Goal: Task Accomplishment & Management: Complete application form

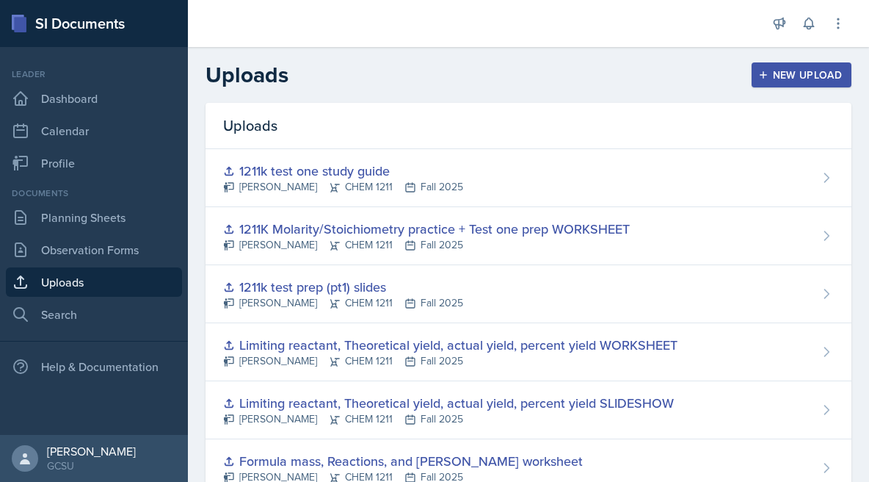
click at [413, 185] on div "[PERSON_NAME] CHEM 1211 Fall 2025" at bounding box center [343, 186] width 240 height 15
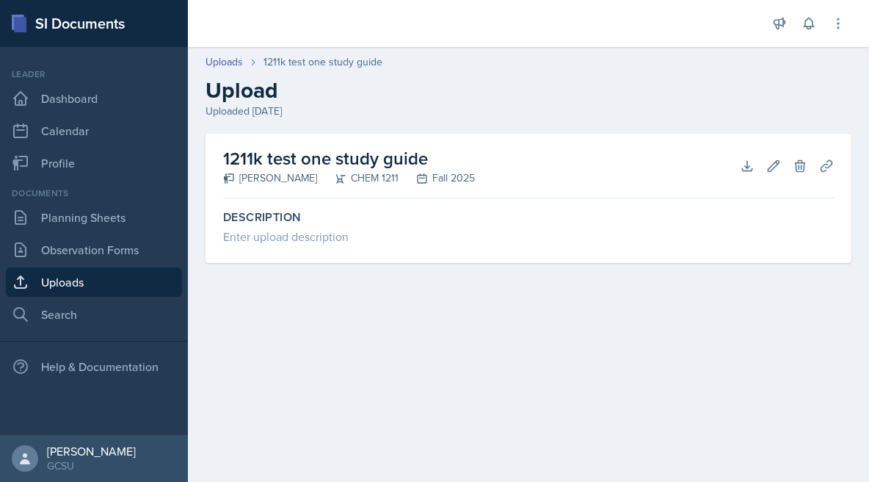
click at [341, 166] on h2 "1211k test one study guide" at bounding box center [349, 158] width 252 height 26
click at [77, 276] on link "Uploads" at bounding box center [94, 281] width 176 height 29
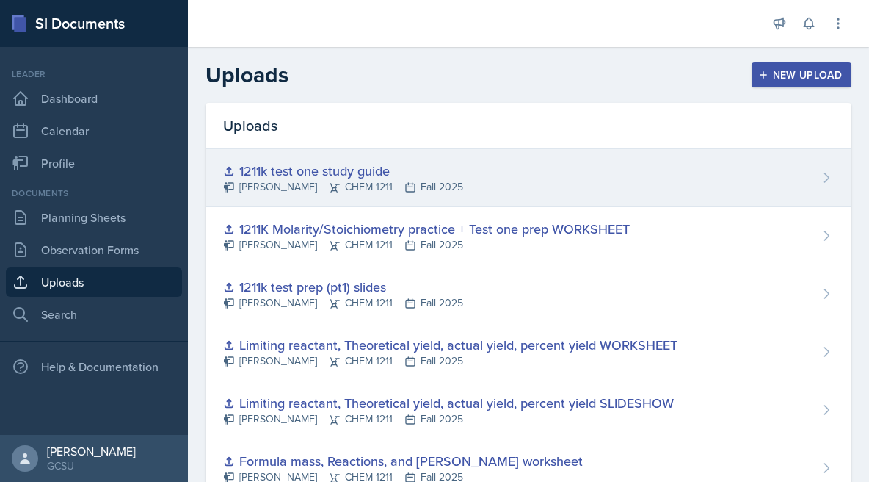
click at [512, 179] on div "1211k test one study guide [PERSON_NAME] CHEM 1211 Fall 2025" at bounding box center [529, 178] width 646 height 58
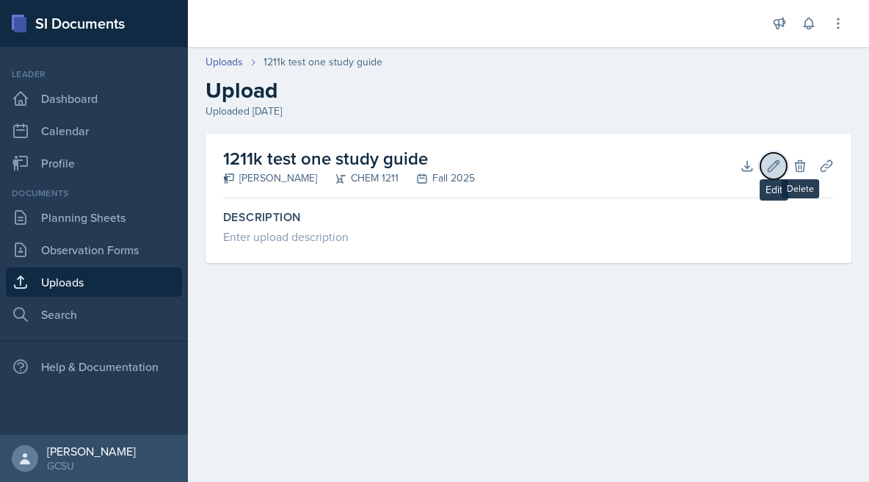
click at [774, 173] on button "Edit" at bounding box center [773, 166] width 26 height 26
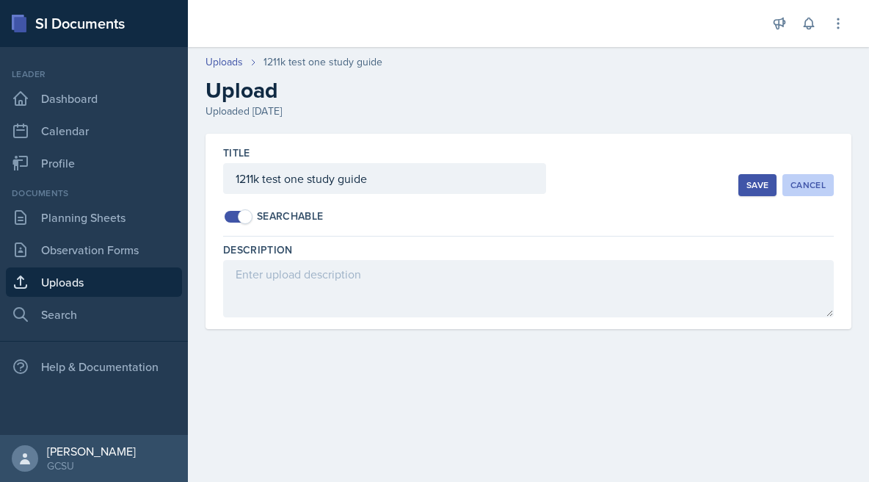
click at [805, 183] on div "Cancel" at bounding box center [808, 185] width 35 height 12
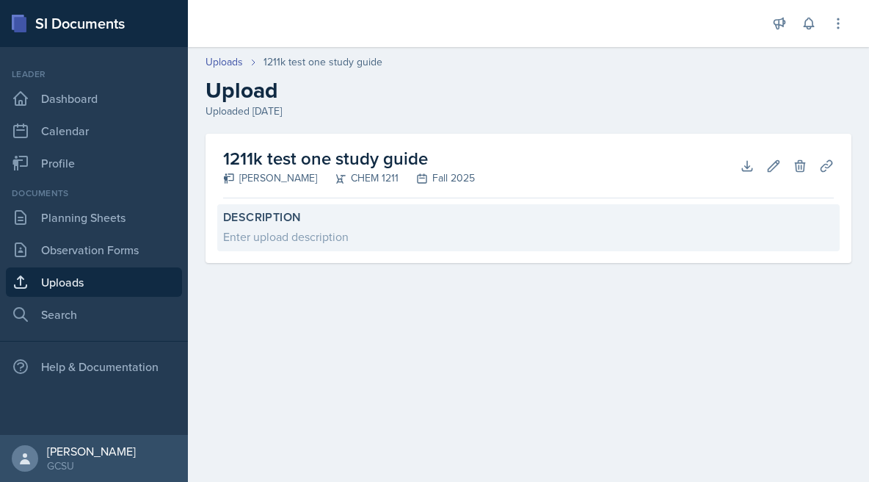
click at [732, 238] on div "Enter upload description" at bounding box center [528, 237] width 611 height 18
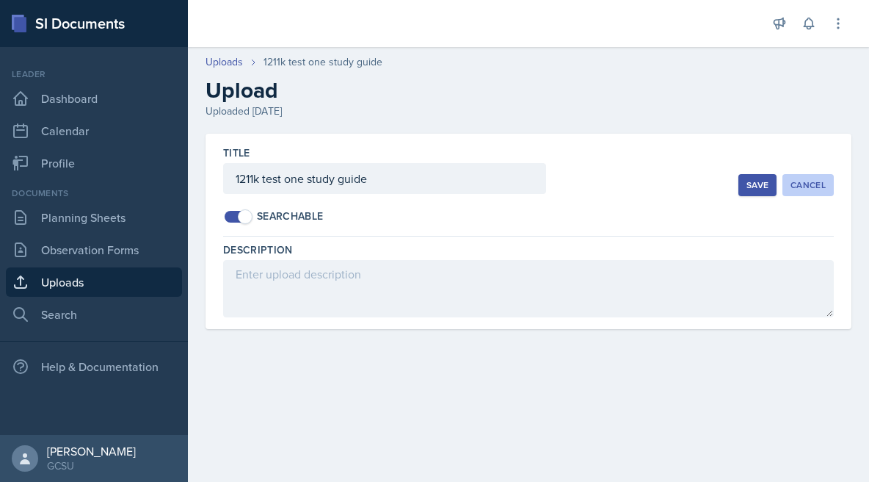
click at [813, 181] on div "Cancel" at bounding box center [808, 185] width 35 height 12
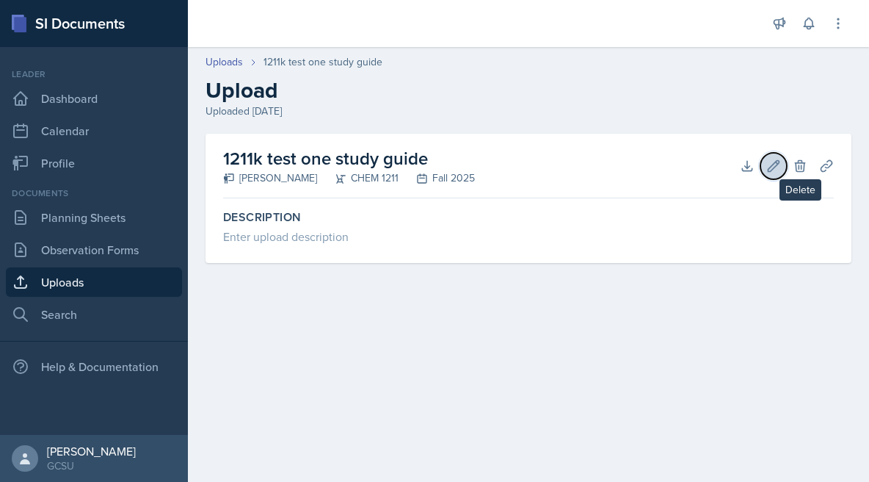
click at [785, 170] on button "Edit" at bounding box center [773, 166] width 26 height 26
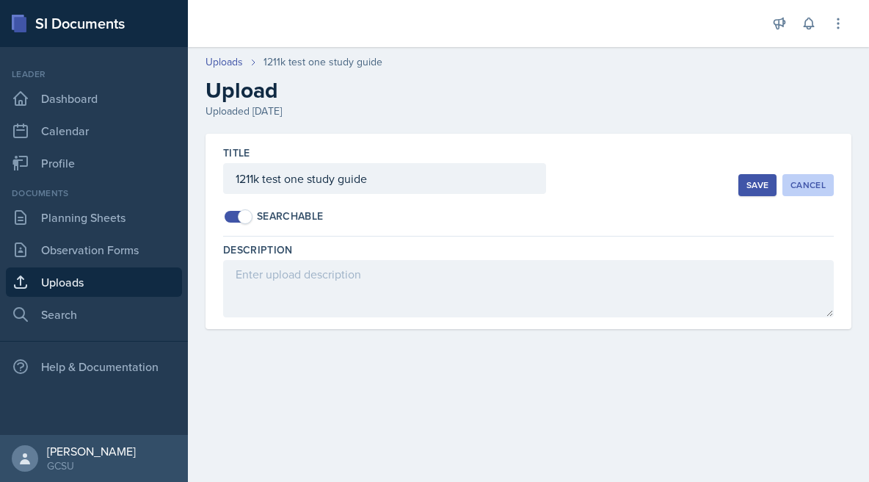
click at [805, 175] on button "Cancel" at bounding box center [807, 185] width 51 height 22
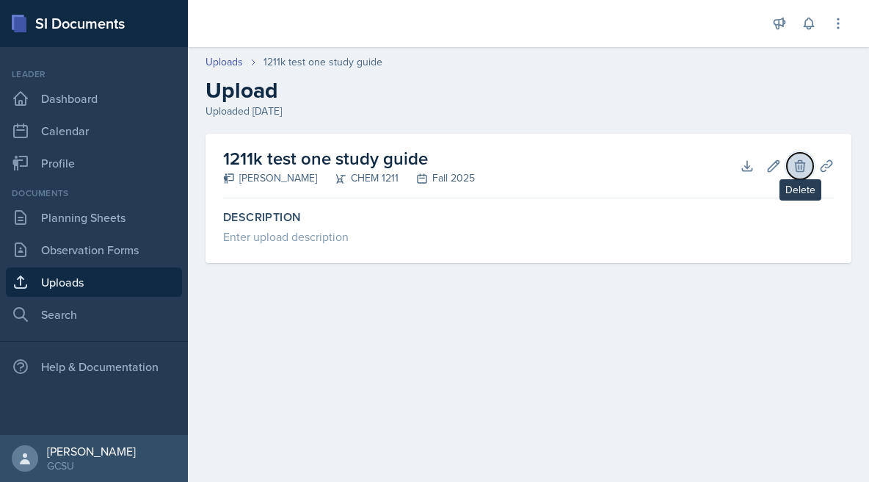
click at [805, 165] on icon at bounding box center [800, 166] width 15 height 15
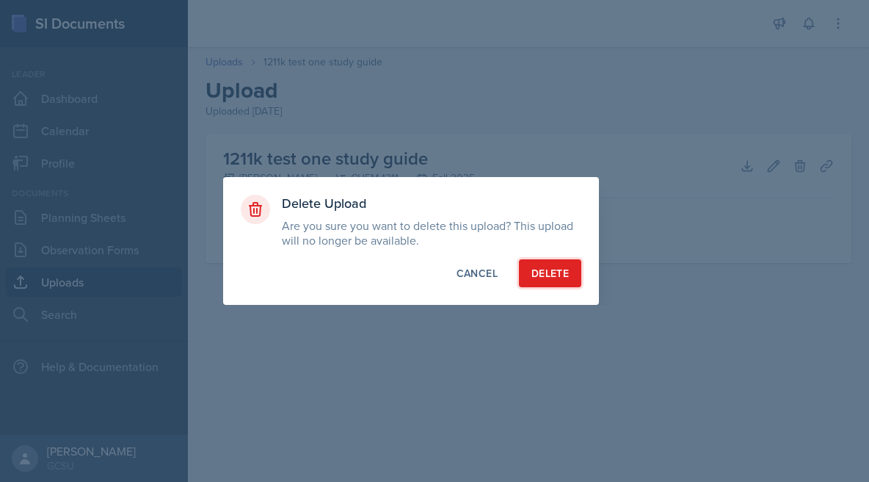
click at [535, 273] on div "Delete" at bounding box center [549, 273] width 37 height 15
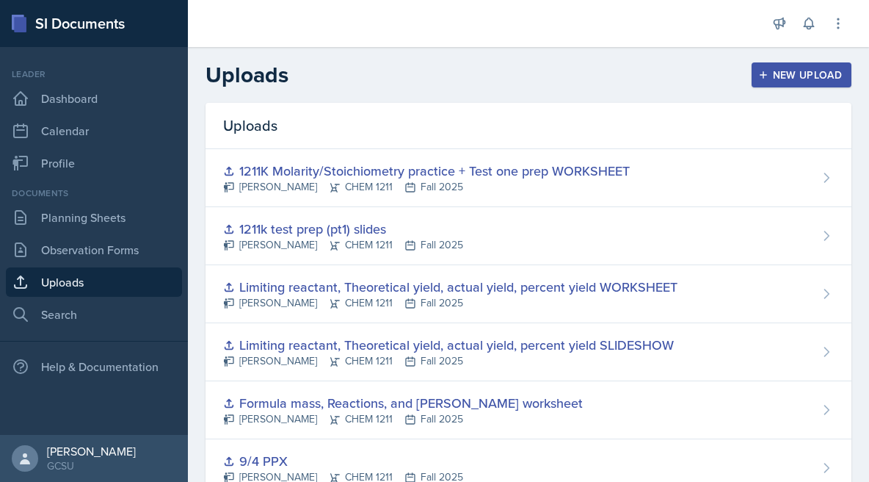
click at [797, 73] on div "New Upload" at bounding box center [801, 75] width 81 height 12
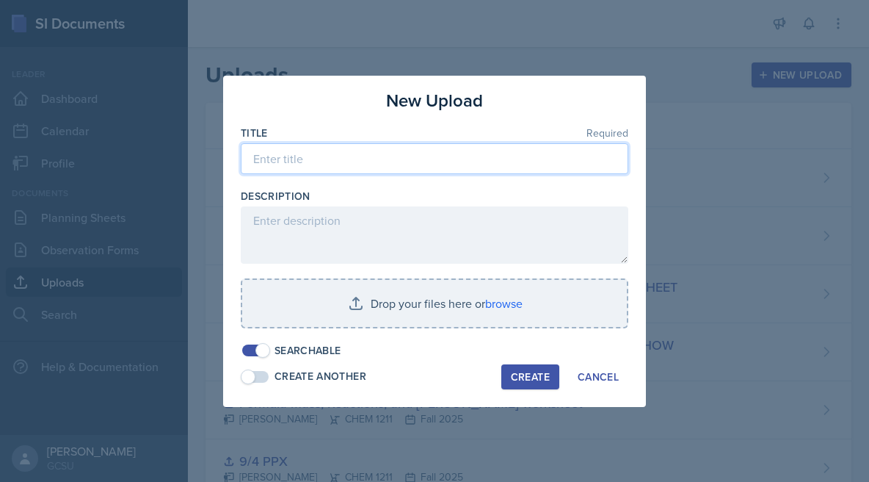
click at [465, 149] on input at bounding box center [435, 158] width 388 height 31
type input "1211K Test one rev. 9/18"
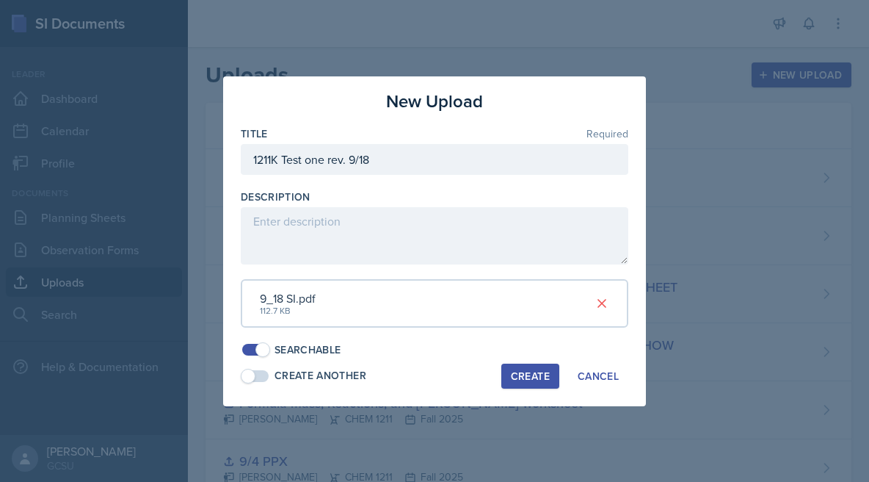
click at [515, 365] on button "Create" at bounding box center [530, 375] width 58 height 25
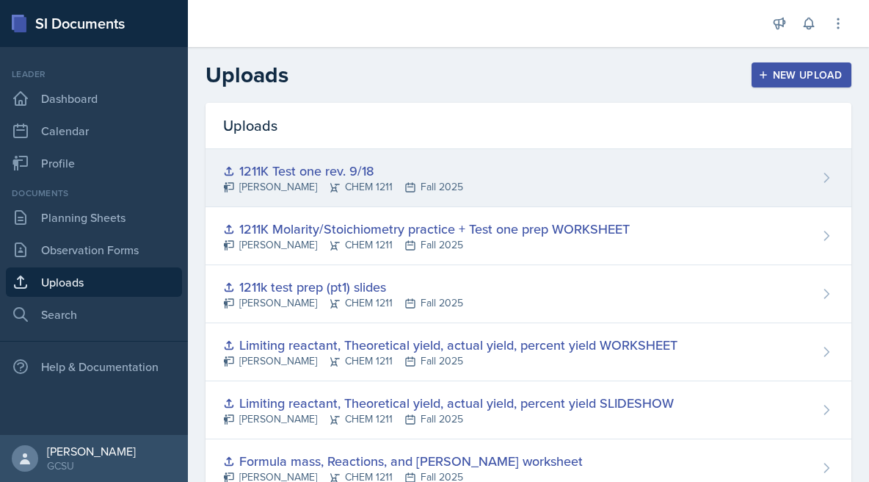
click at [284, 174] on div "1211K Test one rev. 9/18" at bounding box center [343, 171] width 240 height 20
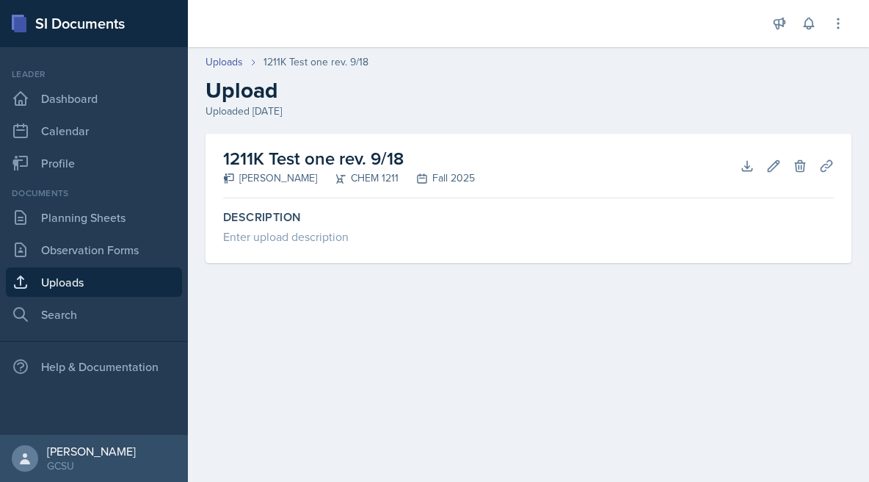
drag, startPoint x: 451, startPoint y: 155, endPoint x: 208, endPoint y: 150, distance: 243.7
click at [208, 150] on div "1211K Test one rev. 9/18 [PERSON_NAME] CHEM 1211 Fall 2025 Download Edit Delete…" at bounding box center [529, 198] width 646 height 129
copy h2 "1211K Test one rev. 9/18"
click at [506, 315] on main "Uploads 1211K Test one rev. 9/18 Upload Uploaded [DATE] 1211K Test one rev. 9/1…" at bounding box center [528, 264] width 681 height 435
click at [77, 280] on link "Uploads" at bounding box center [94, 281] width 176 height 29
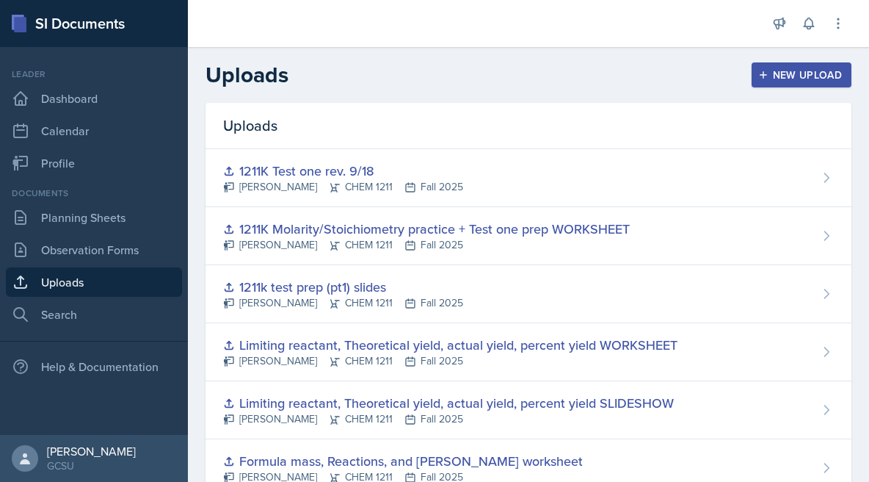
click at [832, 73] on div "New Upload" at bounding box center [801, 75] width 81 height 12
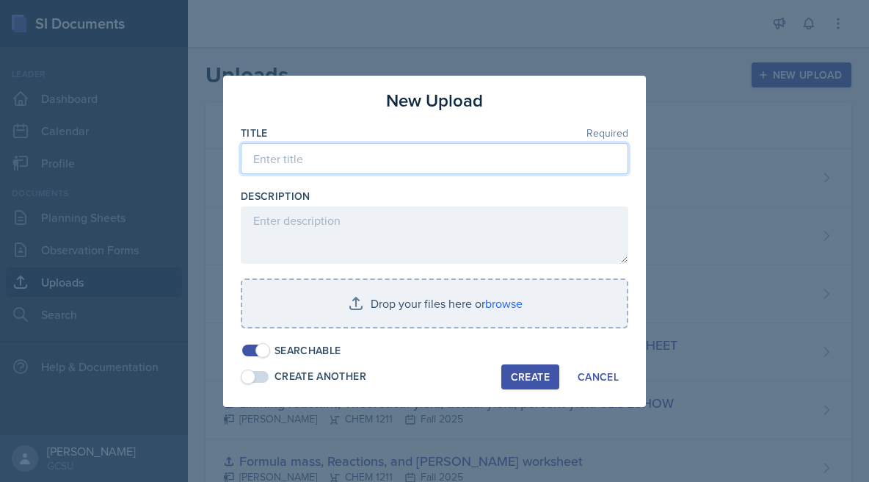
click at [401, 168] on input at bounding box center [435, 158] width 388 height 31
paste input "1211K Test one rev. 9/18"
click at [348, 161] on input "1211K Test one rev. 9/21" at bounding box center [435, 158] width 388 height 31
click at [377, 165] on input "1211K Test one rev. 9/21" at bounding box center [435, 158] width 388 height 31
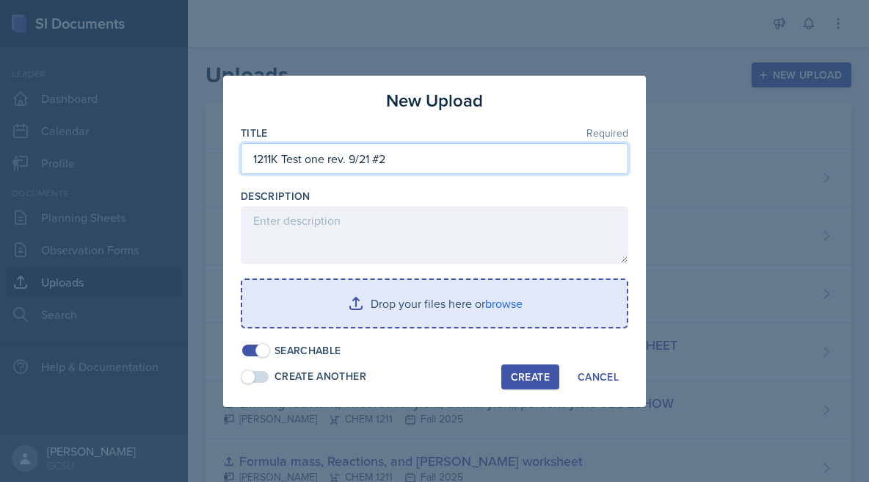
type input "1211K Test one rev. 9/21 #2"
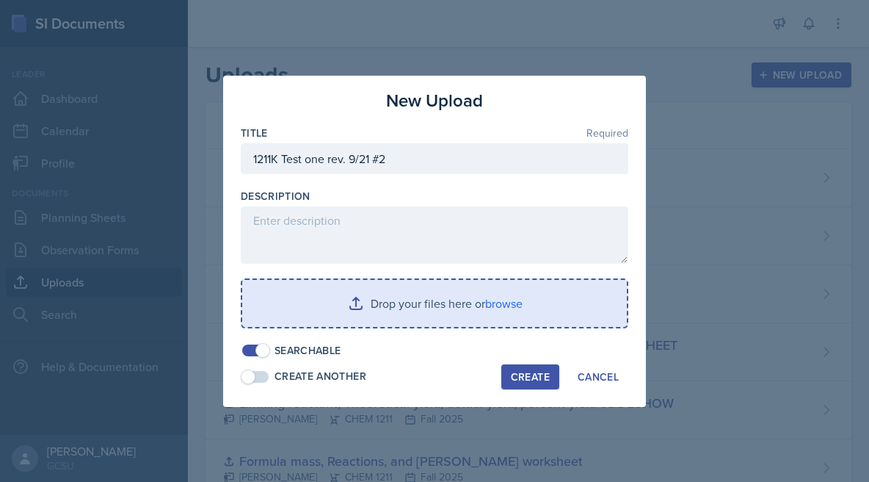
click at [380, 308] on input "file" at bounding box center [434, 303] width 385 height 47
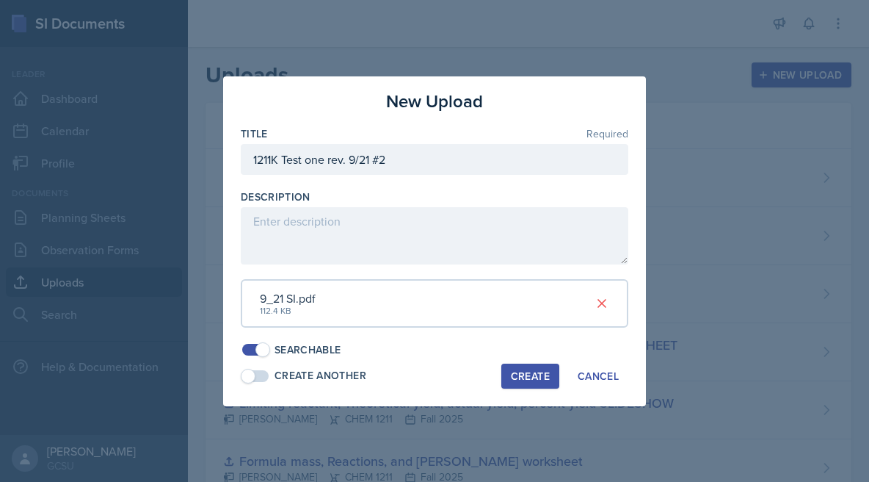
click at [539, 380] on div "Create" at bounding box center [530, 376] width 39 height 12
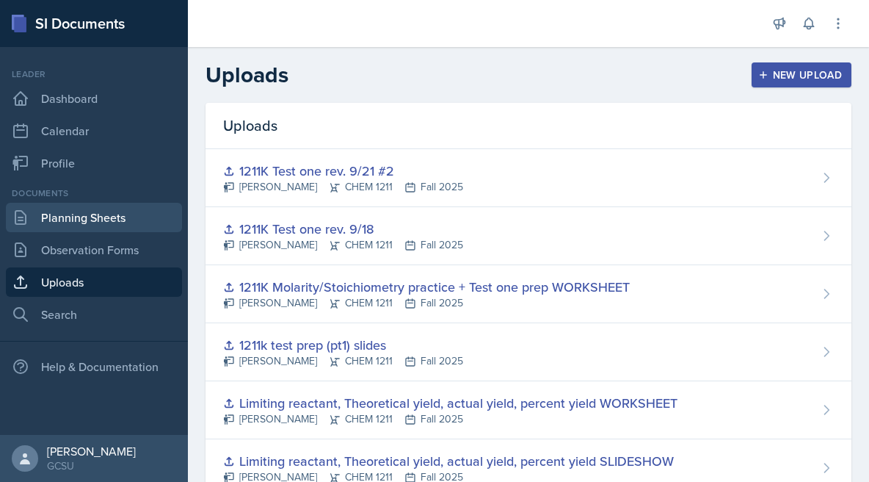
click at [78, 209] on link "Planning Sheets" at bounding box center [94, 217] width 176 height 29
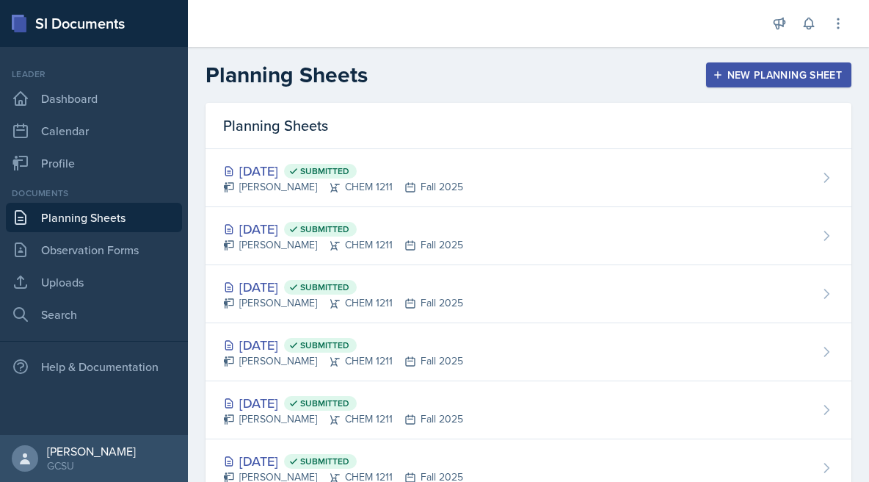
click at [721, 74] on icon "button" at bounding box center [717, 74] width 7 height 7
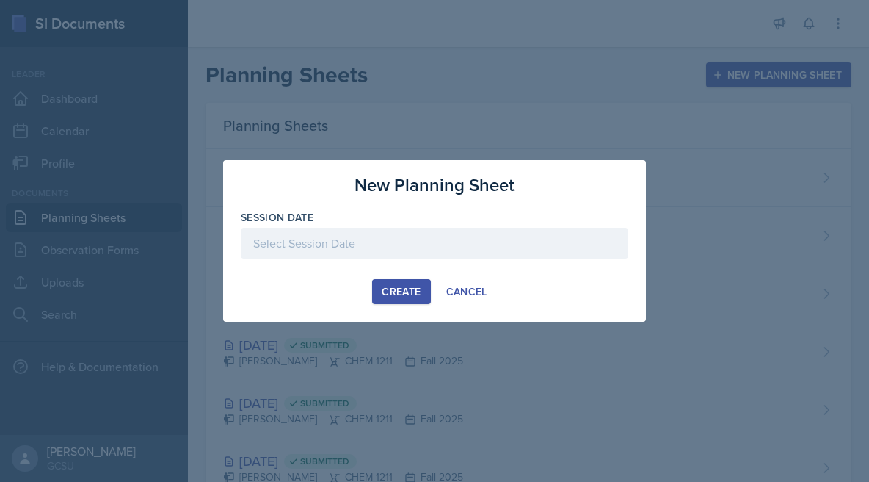
click at [355, 257] on div at bounding box center [435, 243] width 388 height 31
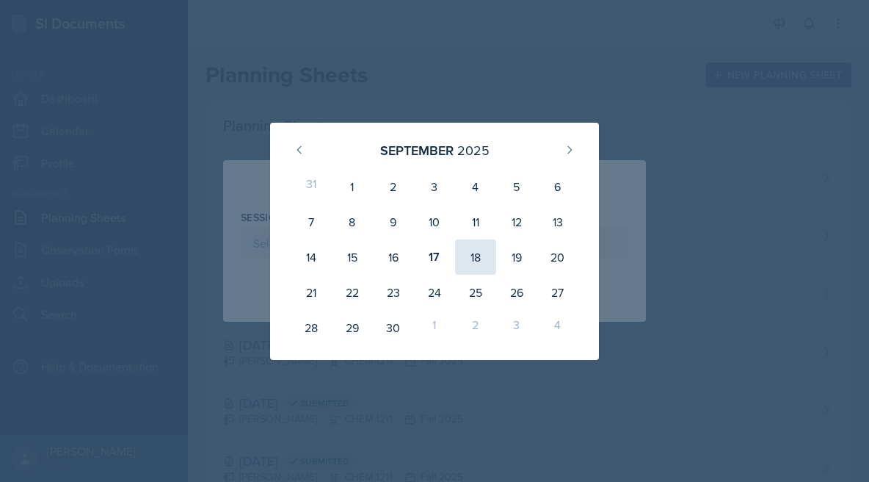
click at [481, 258] on div "18" at bounding box center [475, 256] width 41 height 35
type input "[DATE]"
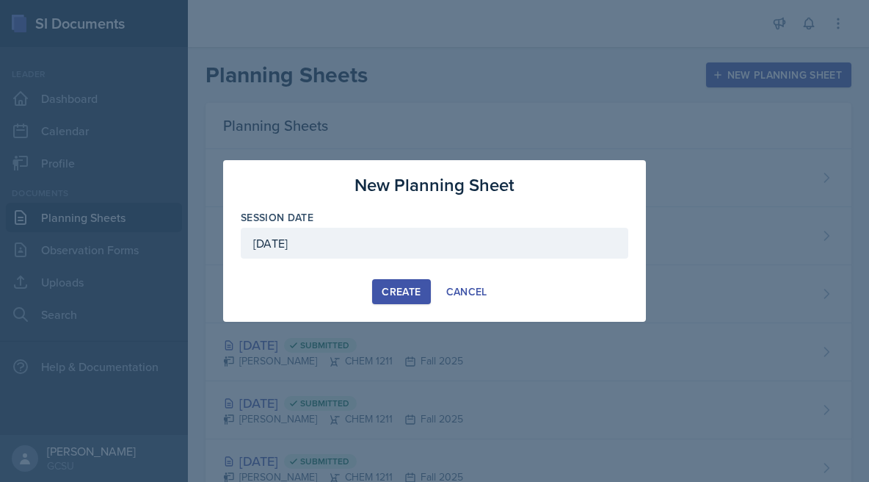
click at [408, 287] on div "Create" at bounding box center [401, 292] width 39 height 12
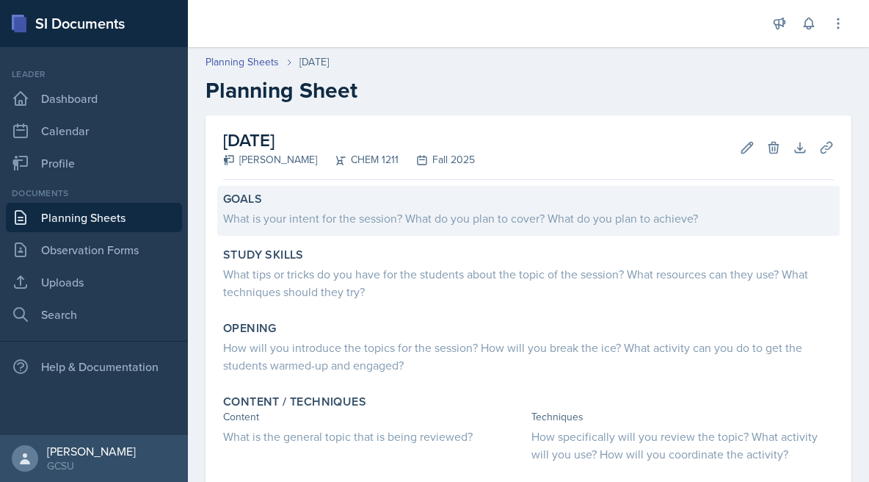
click at [317, 222] on div "What is your intent for the session? What do you plan to cover? What do you pla…" at bounding box center [528, 218] width 611 height 18
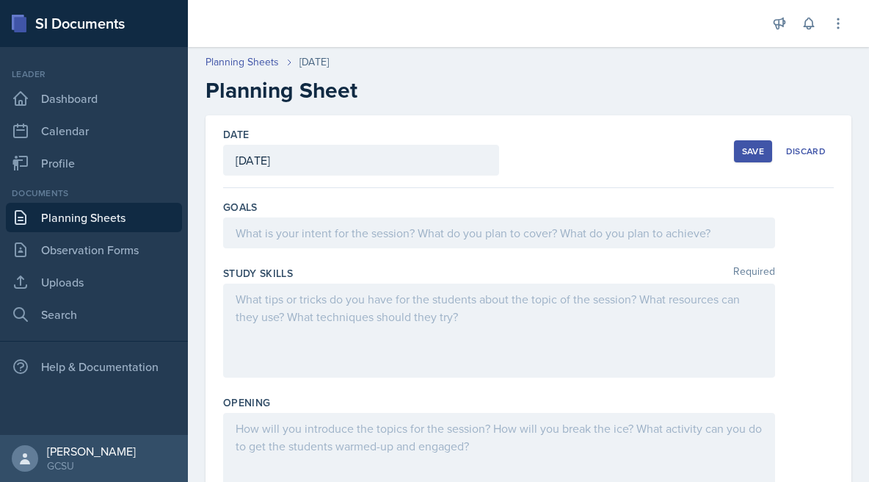
click at [317, 222] on div at bounding box center [499, 232] width 552 height 31
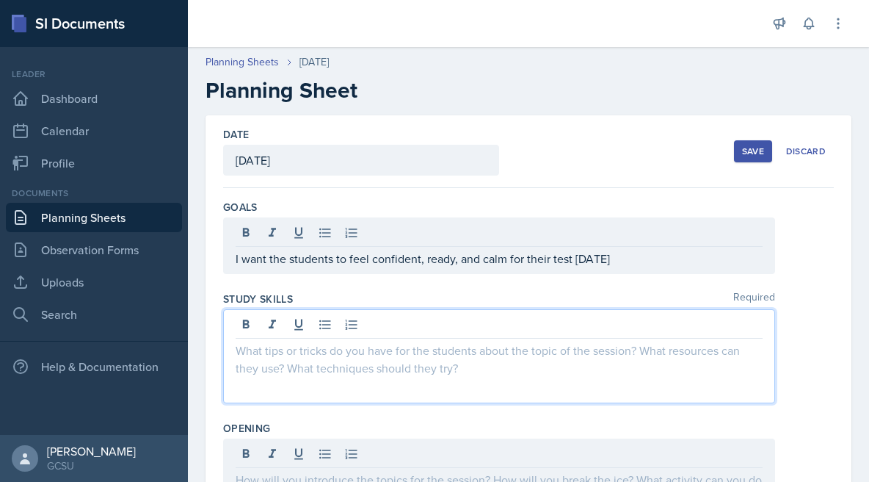
click at [284, 352] on p at bounding box center [499, 350] width 527 height 18
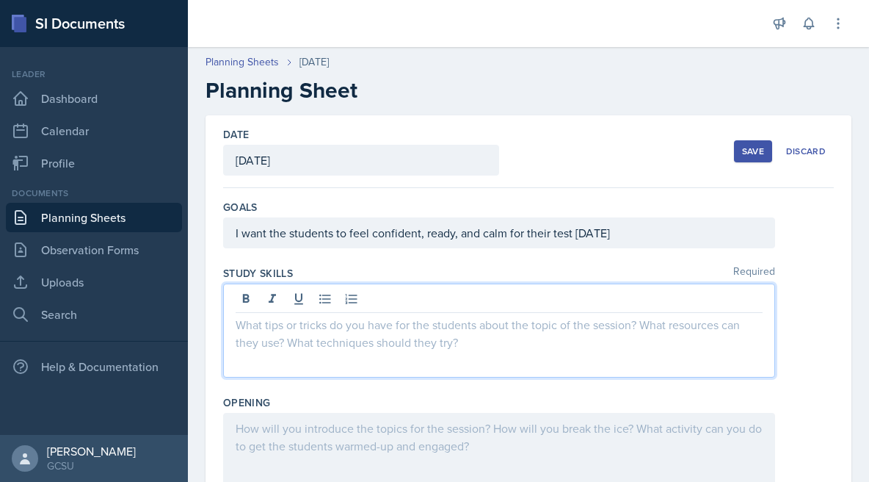
paste div
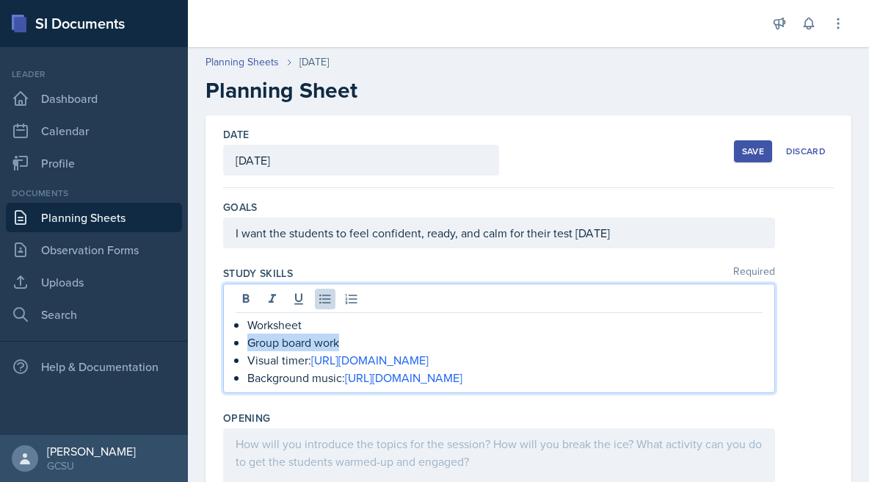
drag, startPoint x: 350, startPoint y: 346, endPoint x: 217, endPoint y: 346, distance: 132.9
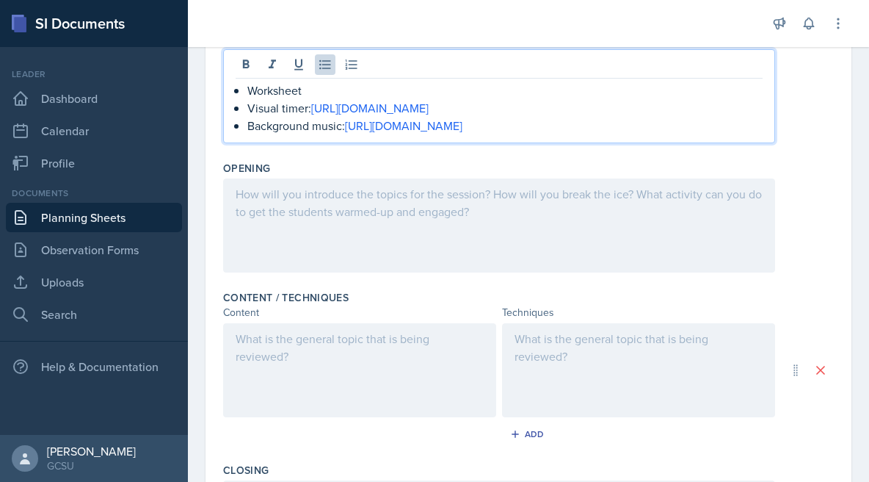
scroll to position [260, 0]
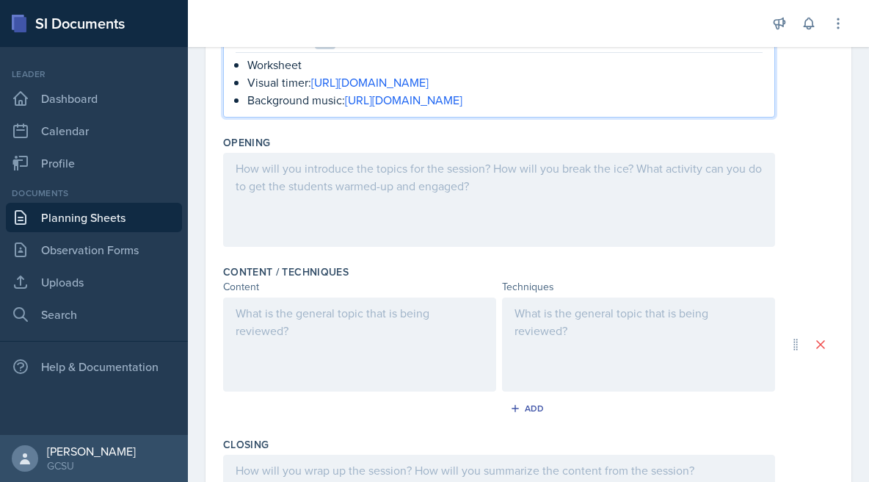
click at [394, 173] on div at bounding box center [499, 200] width 552 height 94
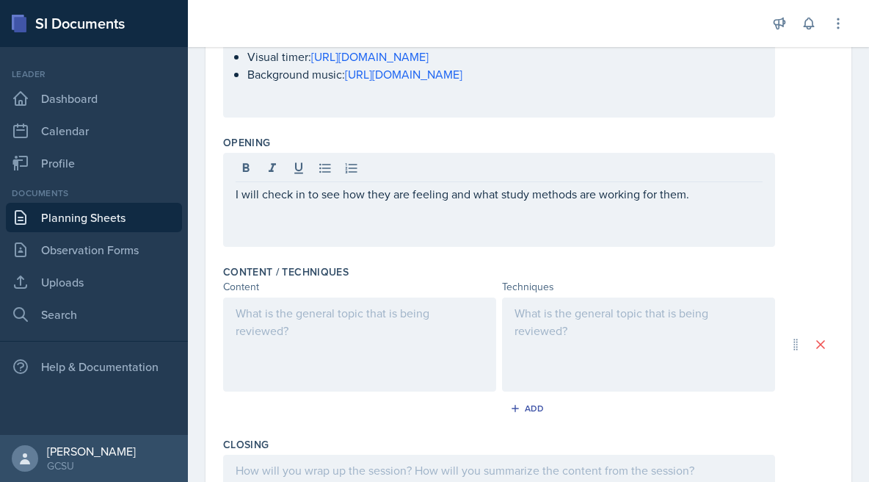
click at [289, 336] on div at bounding box center [359, 344] width 273 height 94
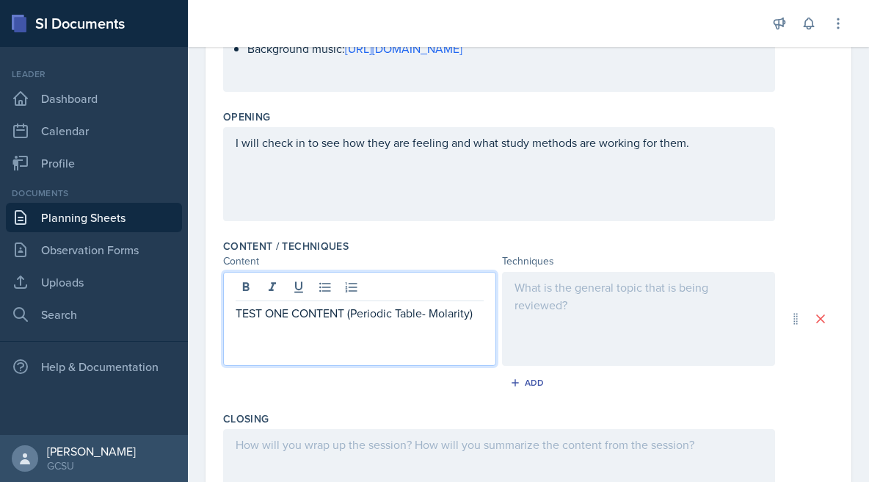
click at [610, 306] on div at bounding box center [638, 319] width 273 height 94
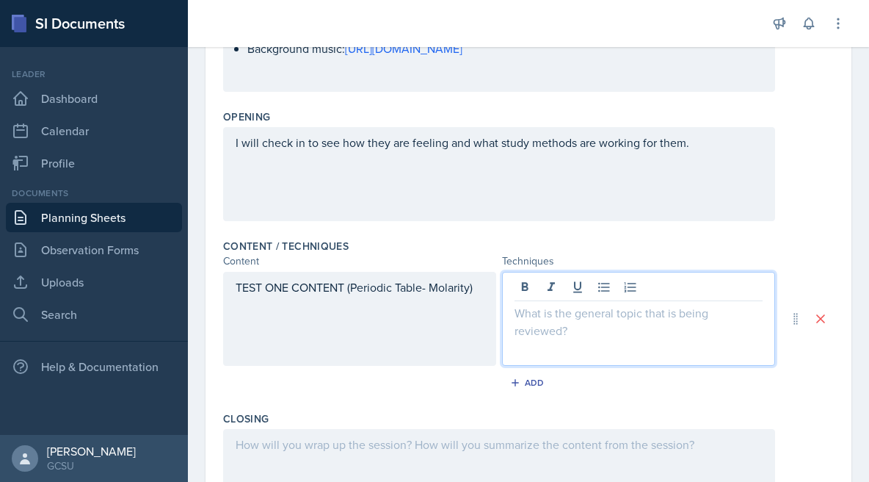
scroll to position [311, 0]
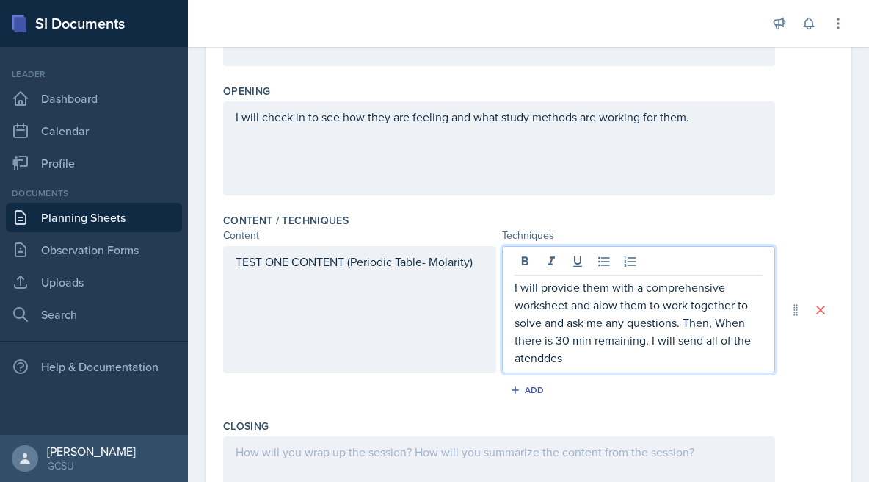
click at [537, 354] on p "I will provide them with a comprehensive worksheet and alow them to work togeth…" at bounding box center [639, 322] width 248 height 88
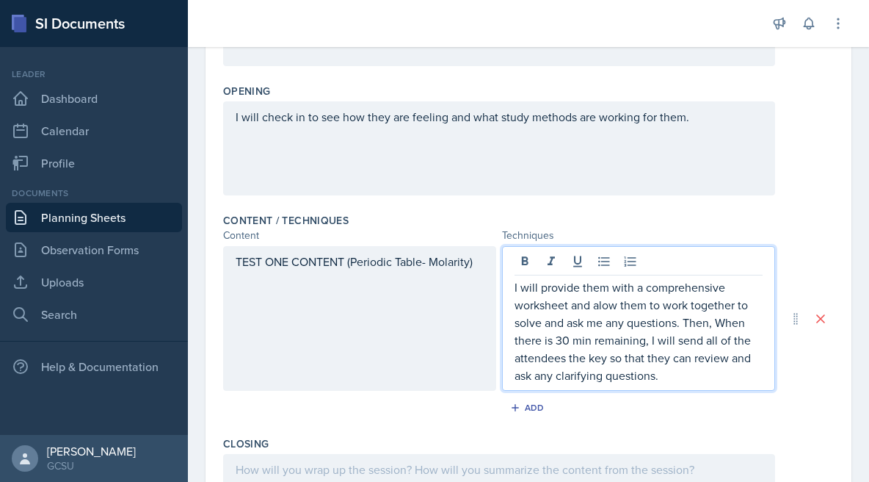
drag, startPoint x: 678, startPoint y: 368, endPoint x: 452, endPoint y: 272, distance: 245.7
click at [452, 272] on div "TEST ONE CONTENT (Periodic Table- Molarity) I will provide them with a comprehe…" at bounding box center [499, 318] width 552 height 145
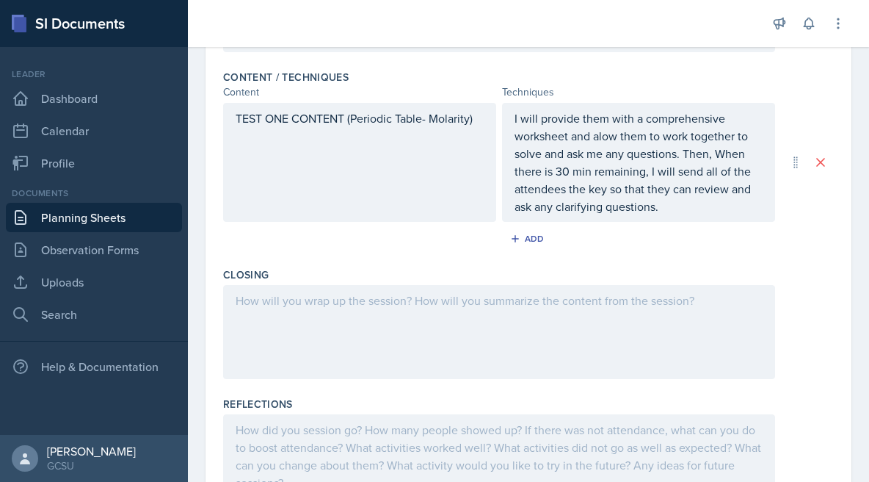
click at [400, 315] on div at bounding box center [499, 332] width 552 height 94
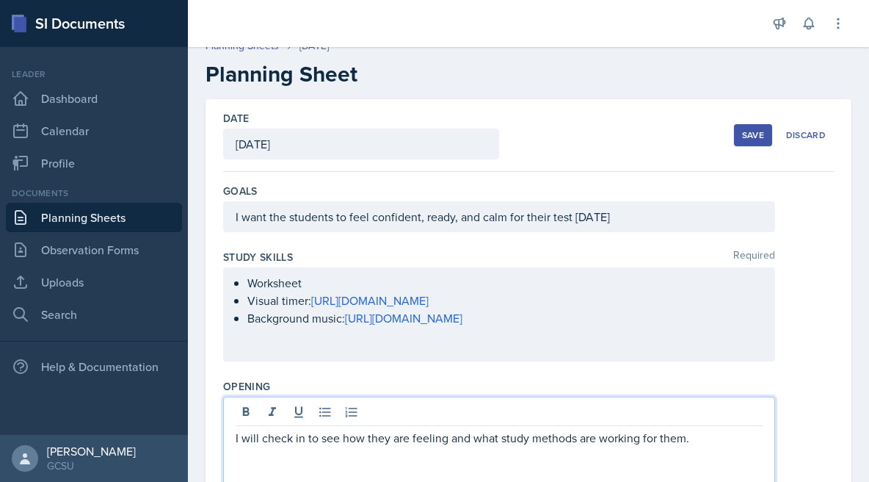
click at [726, 429] on p "I will check in to see how they are feeling and what study methods are working …" at bounding box center [499, 438] width 527 height 18
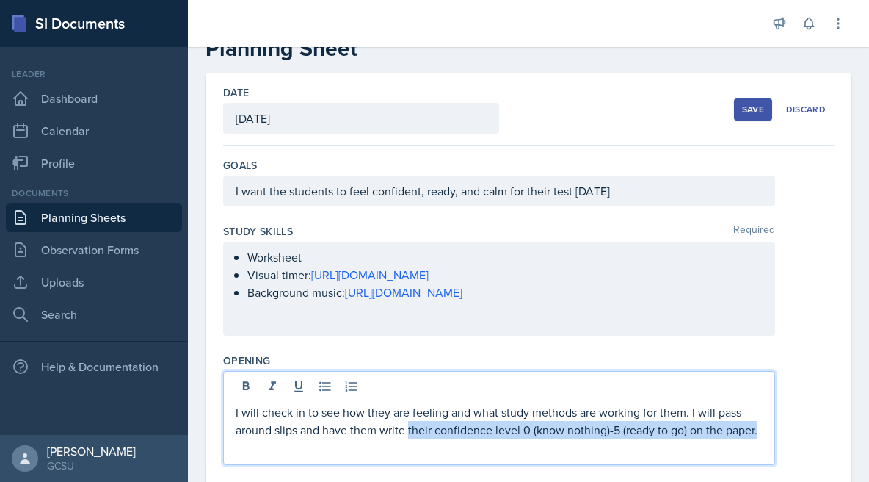
drag, startPoint x: 410, startPoint y: 429, endPoint x: 809, endPoint y: 433, distance: 399.3
click at [809, 433] on div "I will check in to see how they are feeling and what study methods are working …" at bounding box center [528, 418] width 611 height 94
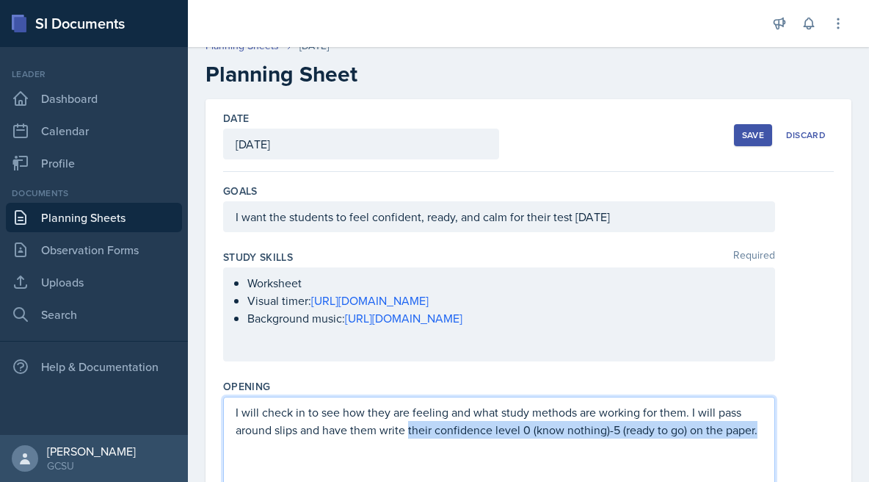
copy p "their confidence level 0 (know nothing)-5 (ready to go) on the paper."
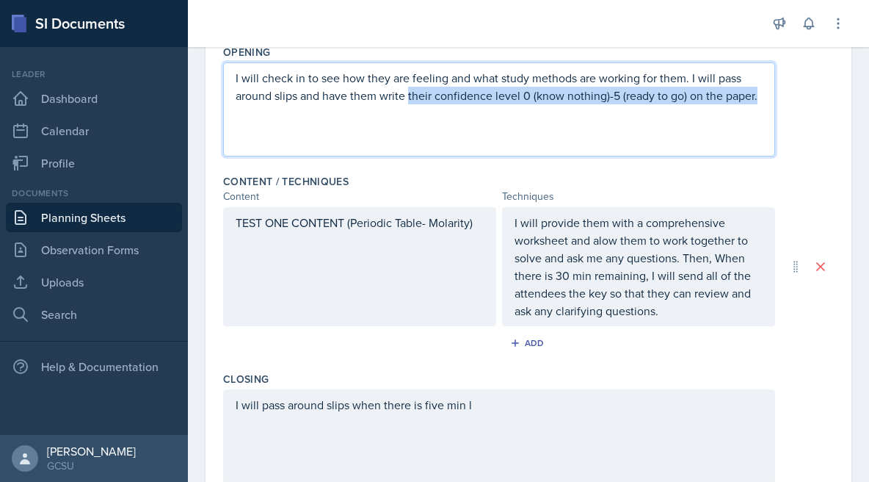
scroll to position [540, 0]
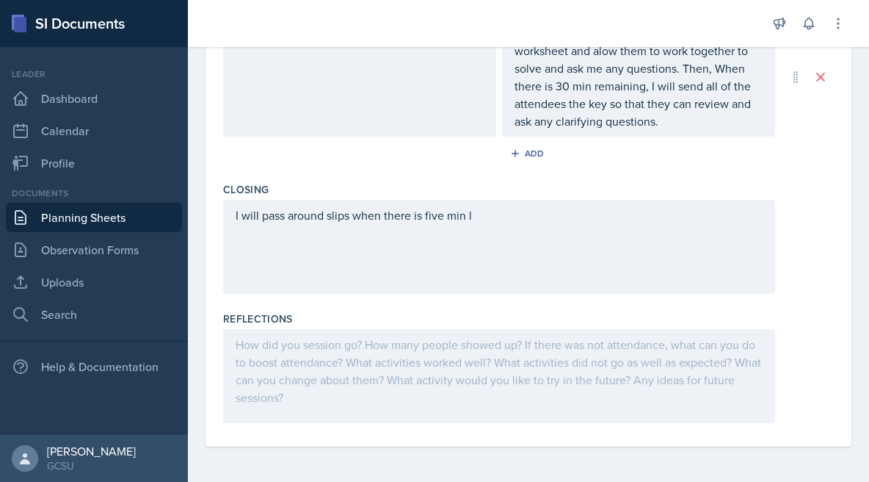
click at [523, 329] on div at bounding box center [499, 376] width 552 height 94
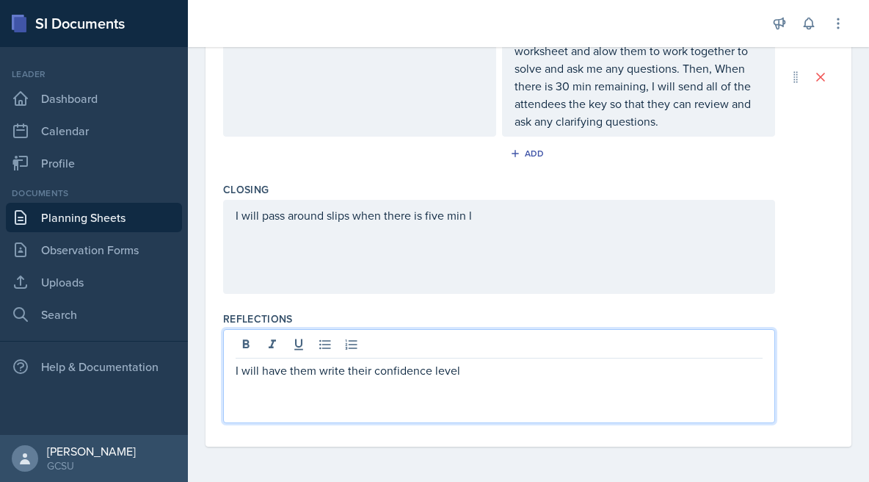
click at [372, 375] on p "I will have them write their confidence level" at bounding box center [499, 370] width 527 height 18
click at [540, 368] on p "I will have them write their ending confidence level" at bounding box center [499, 370] width 527 height 18
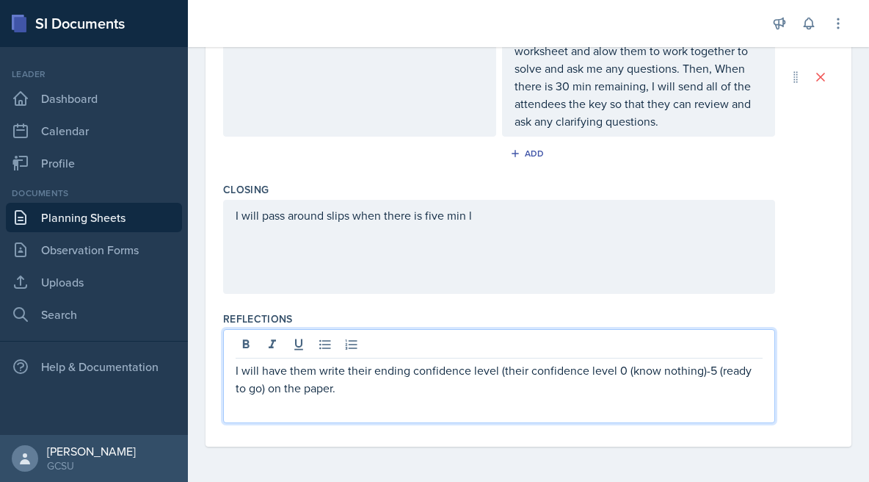
click at [252, 391] on p "I will have them write their ending confidence level (their confidence level 0 …" at bounding box center [499, 378] width 527 height 35
click at [359, 388] on p "I will have them write their ending confidence level (their confidence level 0 …" at bounding box center [499, 378] width 527 height 35
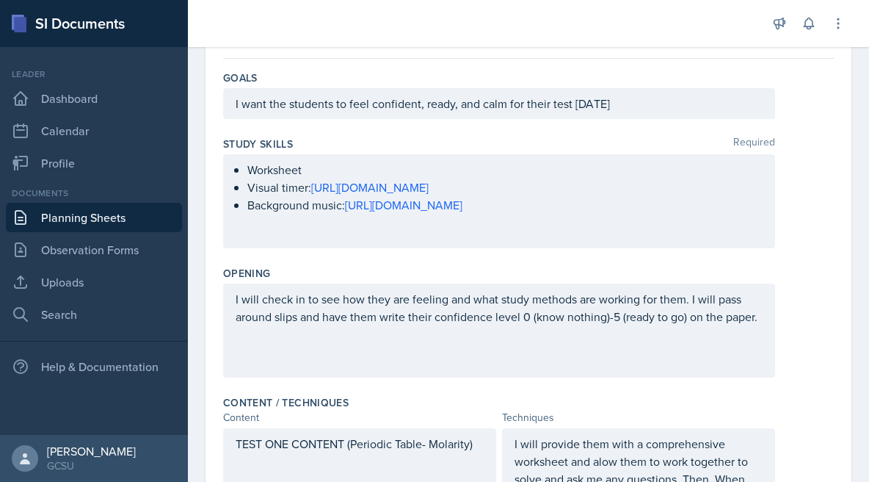
scroll to position [0, 0]
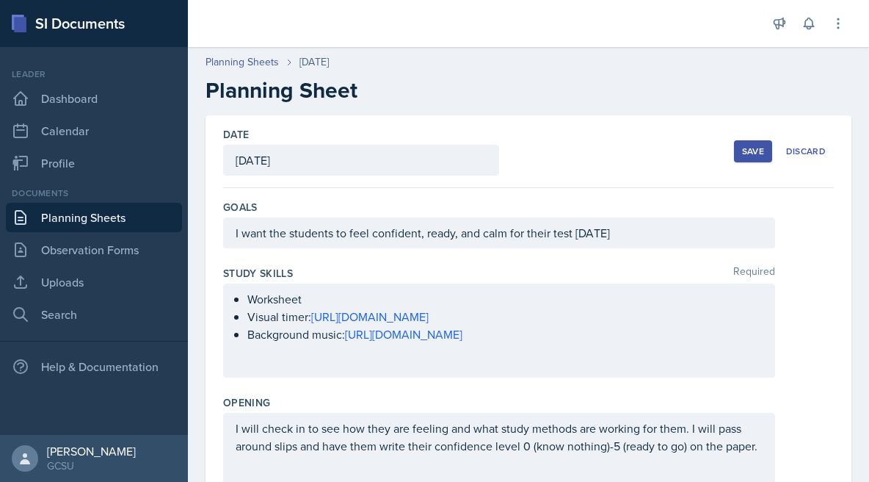
click at [322, 235] on div "I want the students to feel confident, ready, and calm for their test [DATE]" at bounding box center [499, 232] width 552 height 31
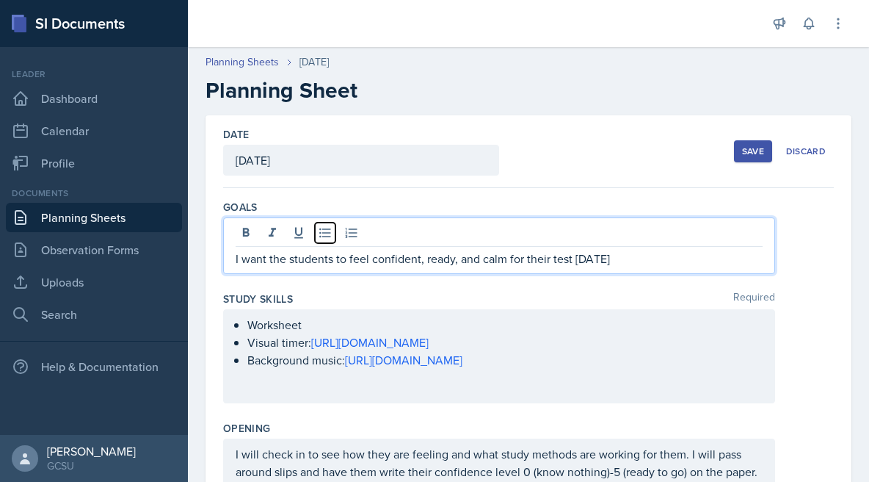
click at [322, 235] on icon at bounding box center [325, 232] width 15 height 15
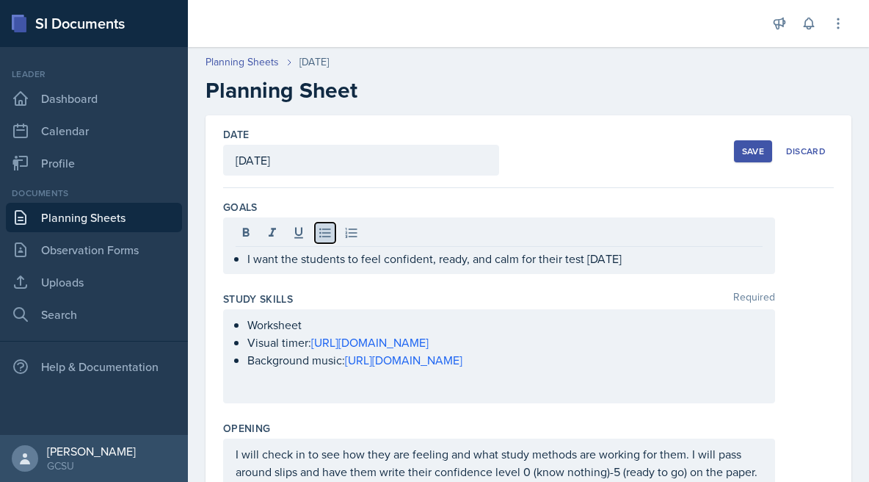
click at [322, 235] on icon at bounding box center [325, 232] width 15 height 15
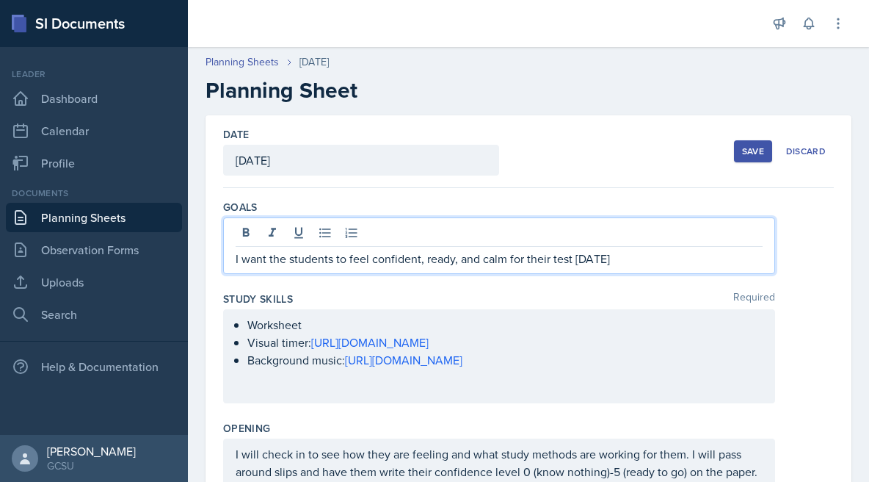
click at [319, 258] on p "I want the students to feel confident, ready, and calm for their test [DATE]" at bounding box center [499, 259] width 527 height 18
copy p "I want the students to feel confident, ready, and calm for their test [DATE]"
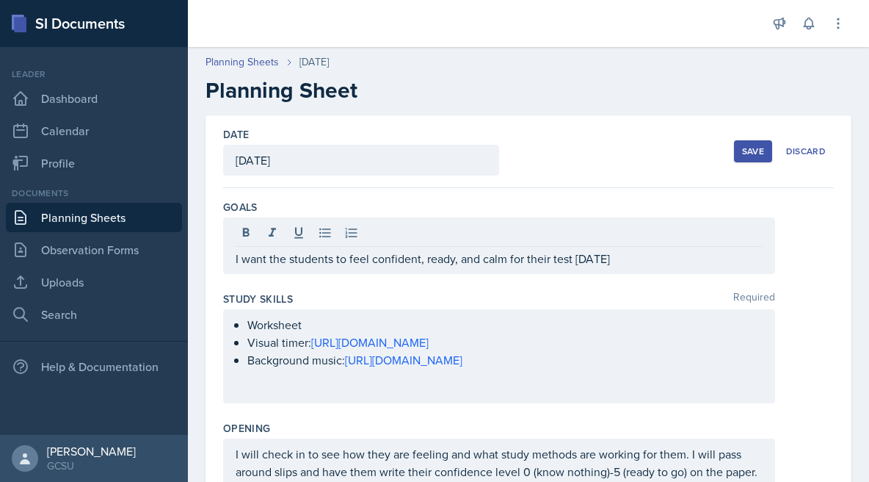
drag, startPoint x: 406, startPoint y: 391, endPoint x: 232, endPoint y: 317, distance: 188.8
click at [232, 317] on div "Worksheet Visual timer: [URL][DOMAIN_NAME] Background music: [URL][DOMAIN_NAME]" at bounding box center [499, 356] width 552 height 94
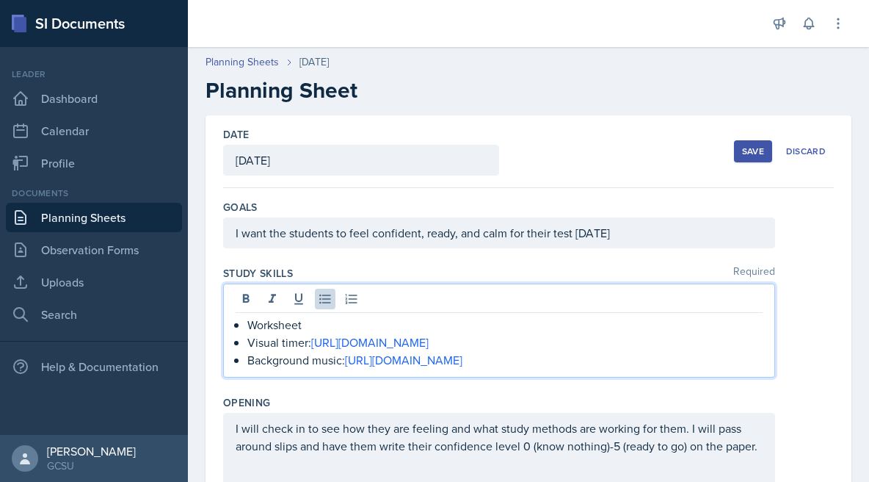
drag, startPoint x: 614, startPoint y: 357, endPoint x: 222, endPoint y: 314, distance: 394.4
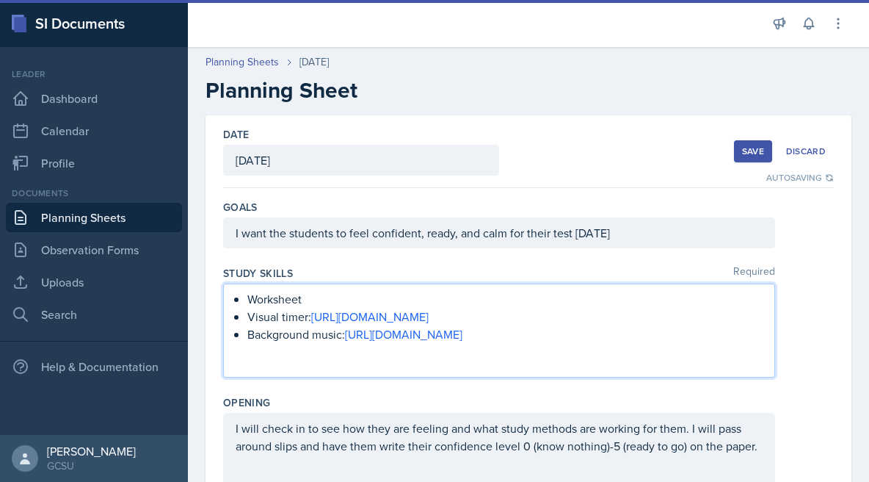
copy ul "Worksheet Visual timer: [URL][DOMAIN_NAME] Background music: [URL][DOMAIN_NAME]"
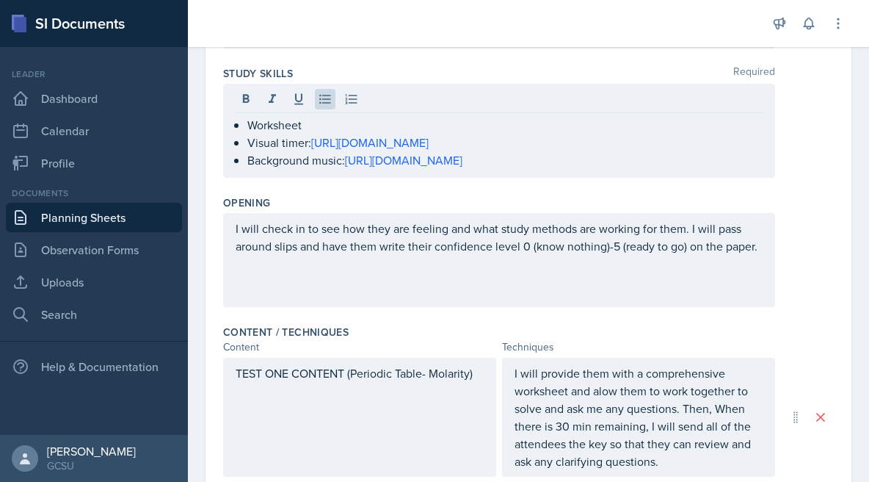
click at [520, 287] on div "I will check in to see how they are feeling and what study methods are working …" at bounding box center [499, 260] width 552 height 94
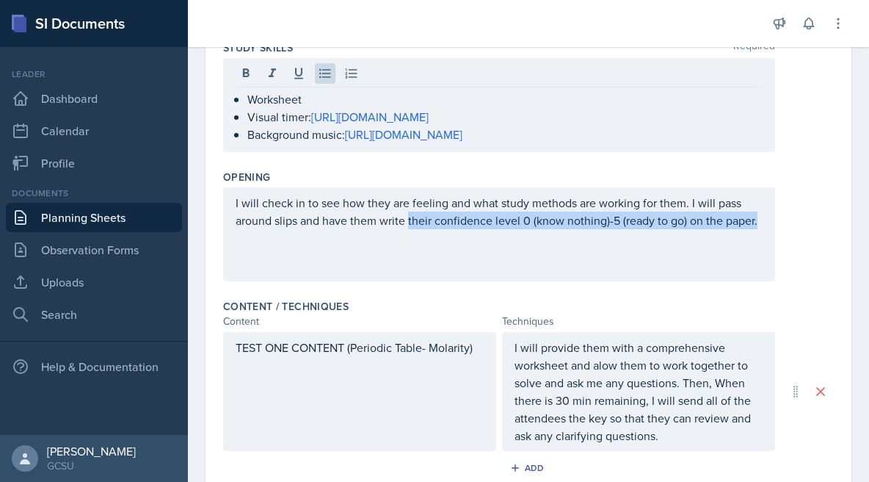
click at [520, 287] on div "Opening I will check in to see how they are feeling and what study methods are …" at bounding box center [528, 228] width 611 height 129
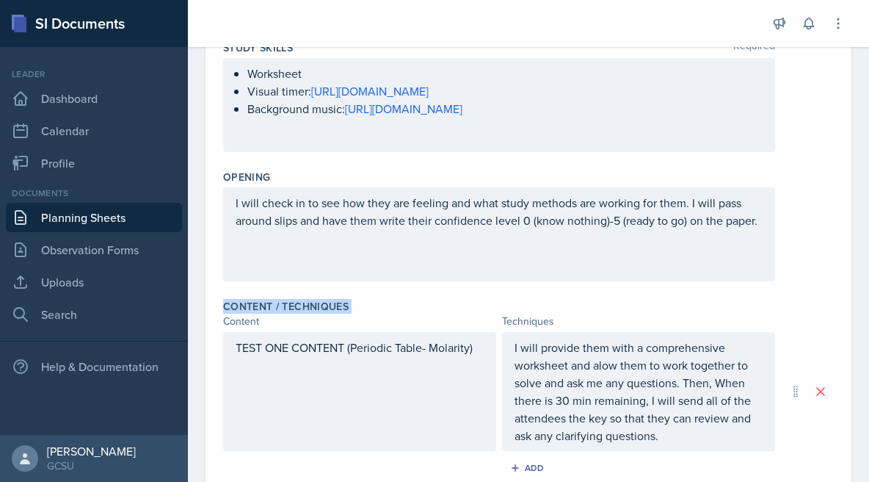
click at [520, 287] on div "Opening I will check in to see how they are feeling and what study methods are …" at bounding box center [528, 228] width 611 height 129
click at [567, 258] on div "I will check in to see how they are feeling and what study methods are working …" at bounding box center [499, 234] width 552 height 94
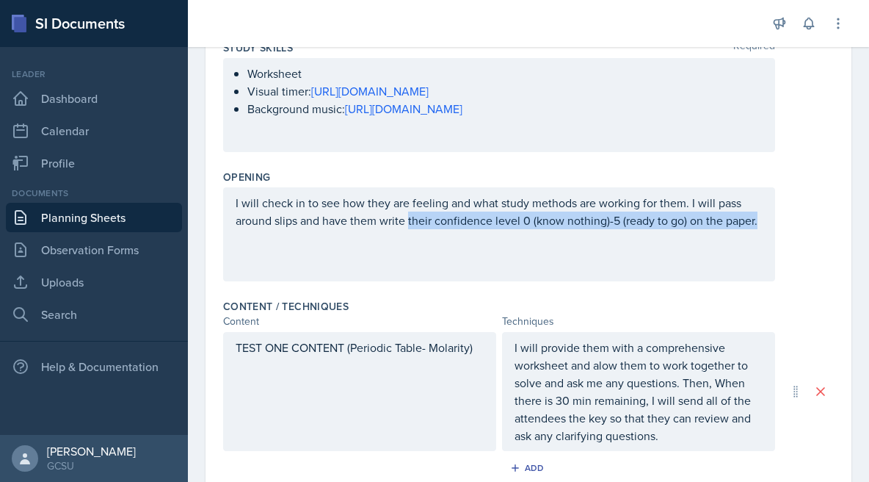
scroll to position [251, 0]
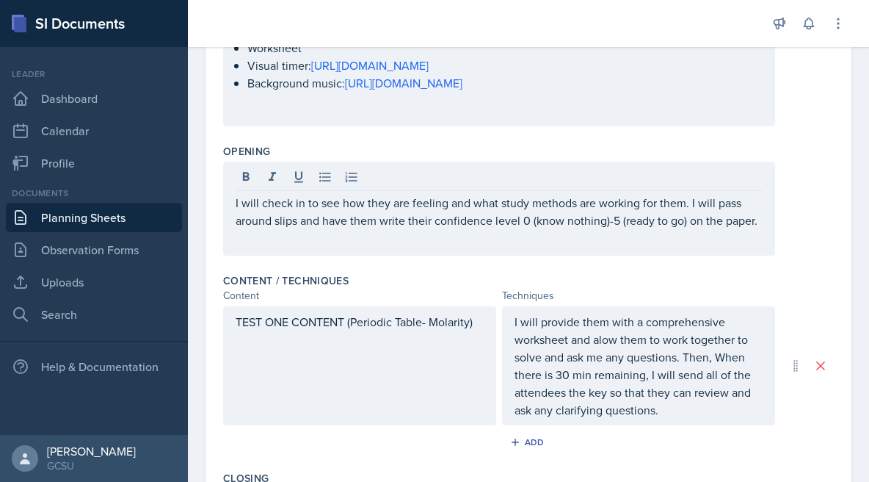
click at [640, 233] on div "I will check in to see how they are feeling and what study methods are working …" at bounding box center [499, 208] width 552 height 94
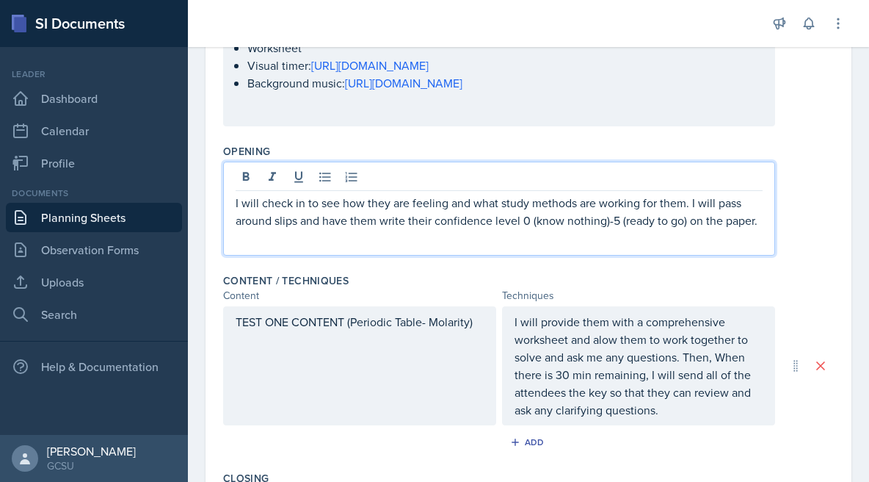
click at [279, 203] on p "I will check in to see how they are feeling and what study methods are working …" at bounding box center [499, 211] width 527 height 35
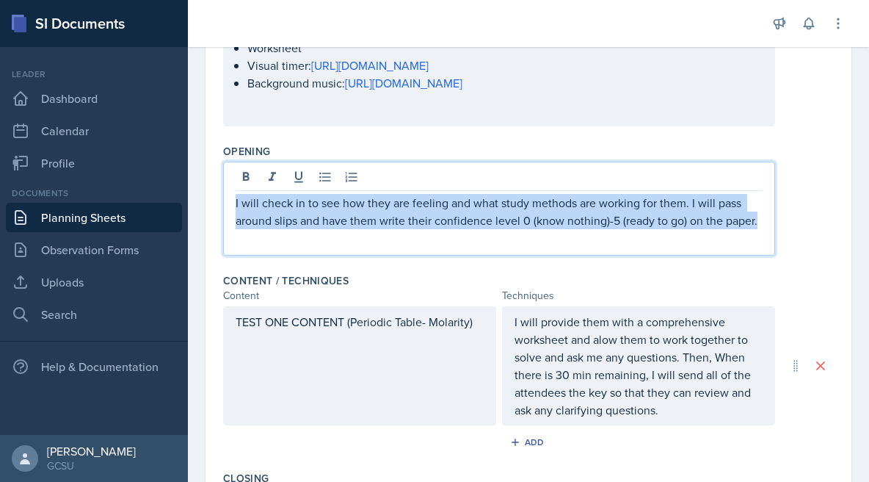
click at [279, 203] on p "I will check in to see how they are feeling and what study methods are working …" at bounding box center [499, 211] width 527 height 35
copy p "I will check in to see how they are feeling and what study methods are working …"
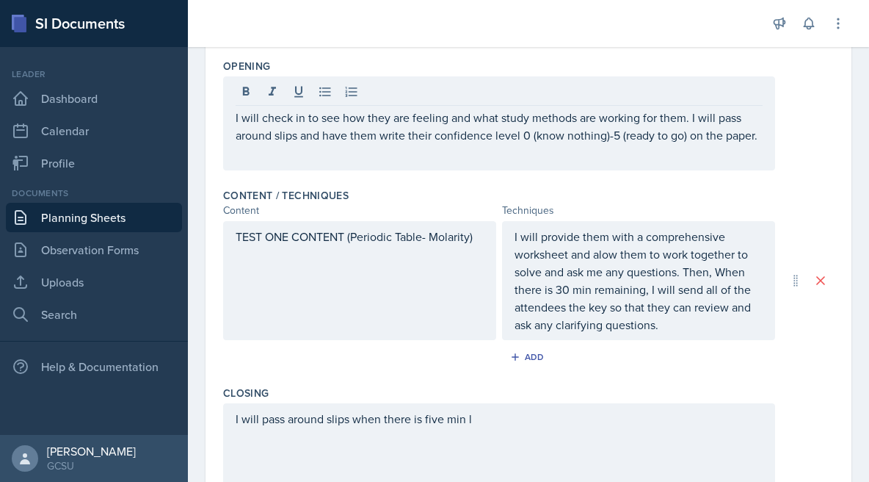
click at [334, 260] on div "TEST ONE CONTENT (Periodic Table- Molarity)" at bounding box center [359, 280] width 273 height 119
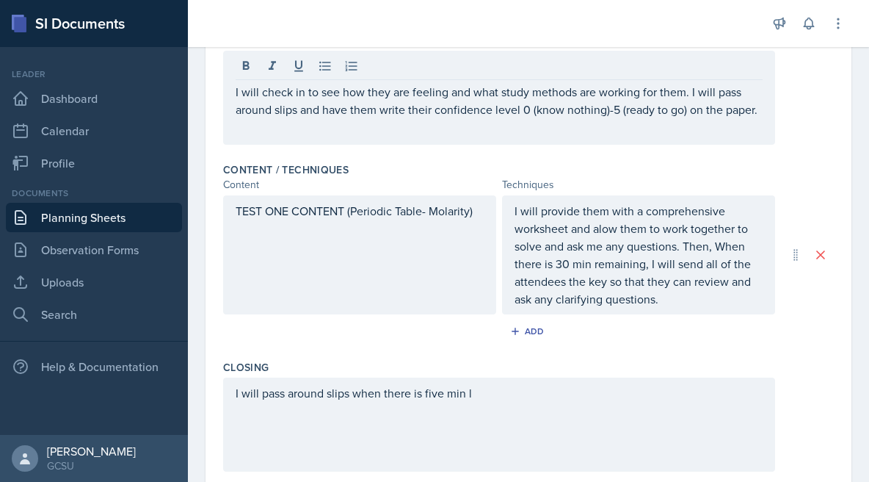
click at [334, 260] on div "TEST ONE CONTENT (Periodic Table- Molarity)" at bounding box center [359, 254] width 273 height 119
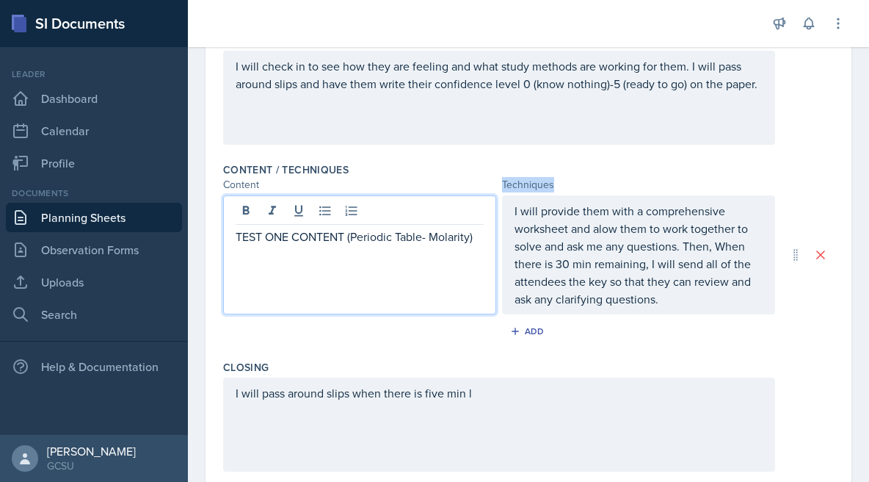
click at [334, 260] on div "TEST ONE CONTENT (Periodic Table- Molarity)" at bounding box center [359, 254] width 273 height 119
click at [319, 233] on p "TEST ONE CONTENT (Periodic Table- Molarity)" at bounding box center [360, 237] width 248 height 18
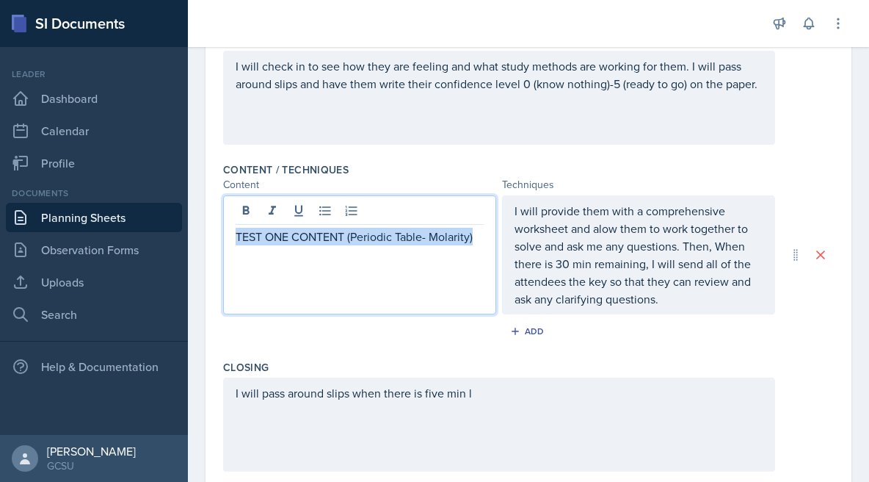
click at [319, 233] on p "TEST ONE CONTENT (Periodic Table- Molarity)" at bounding box center [360, 237] width 248 height 18
copy p "TEST ONE CONTENT (Periodic Table- Molarity)"
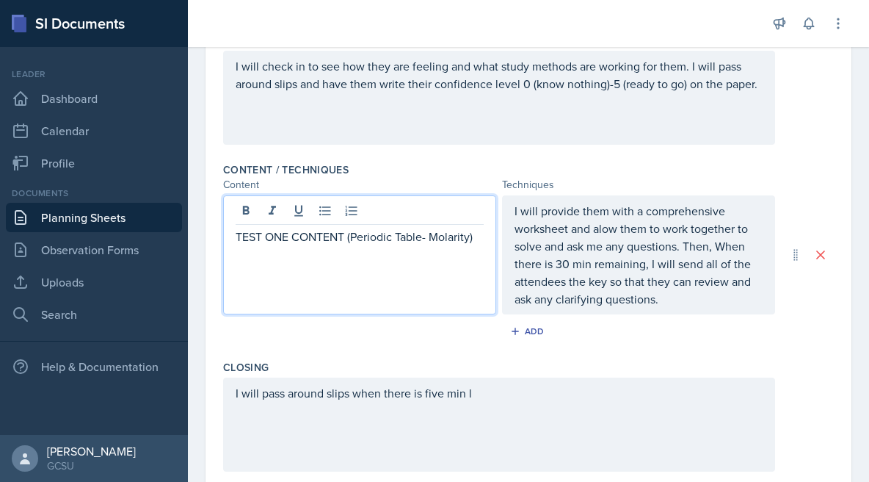
scroll to position [388, 0]
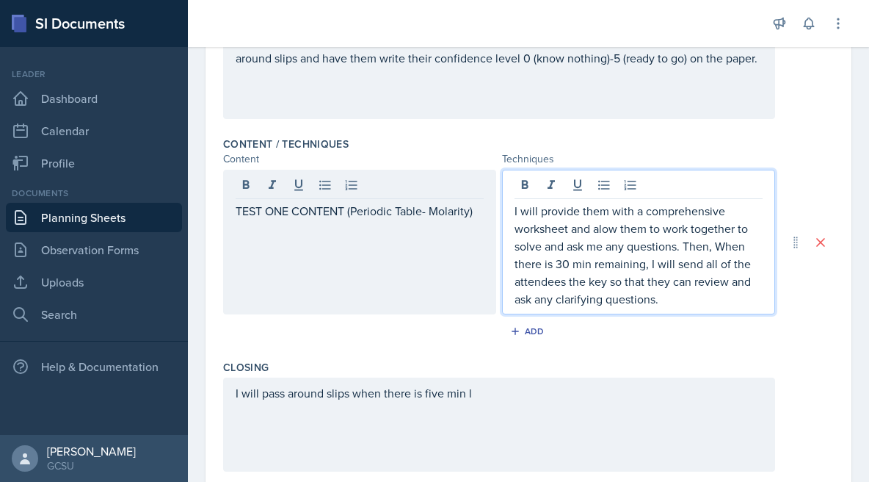
drag, startPoint x: 689, startPoint y: 299, endPoint x: 511, endPoint y: 200, distance: 203.4
click at [511, 200] on div "I will provide them with a comprehensive worksheet and alow them to work togeth…" at bounding box center [638, 242] width 273 height 145
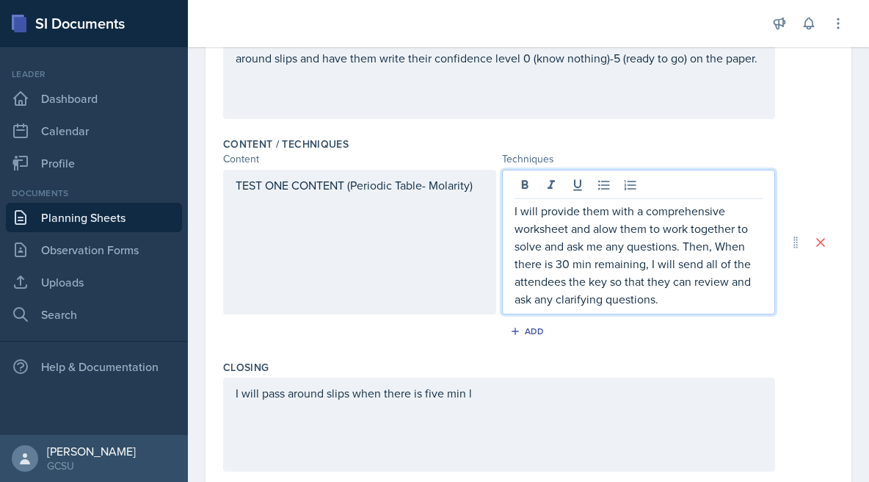
copy p "I will provide them with a comprehensive worksheet and alow them to work togeth…"
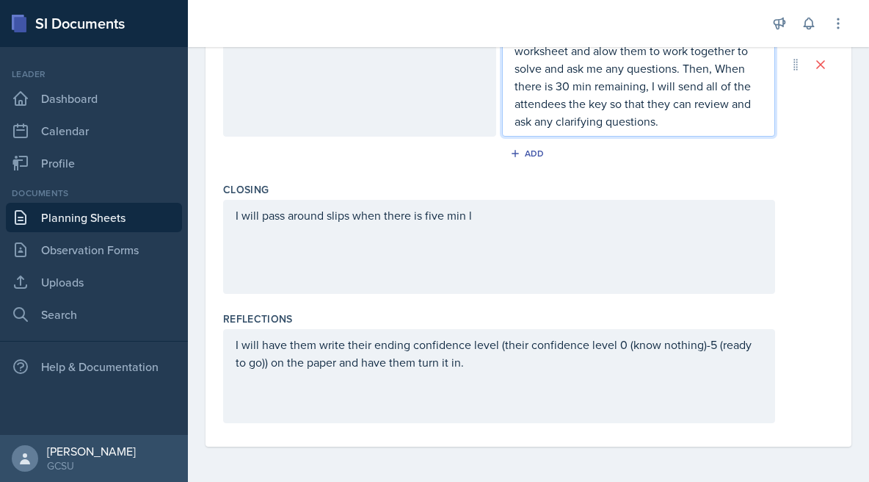
click at [410, 214] on div "I will pass around slips when there is five min l" at bounding box center [499, 247] width 552 height 94
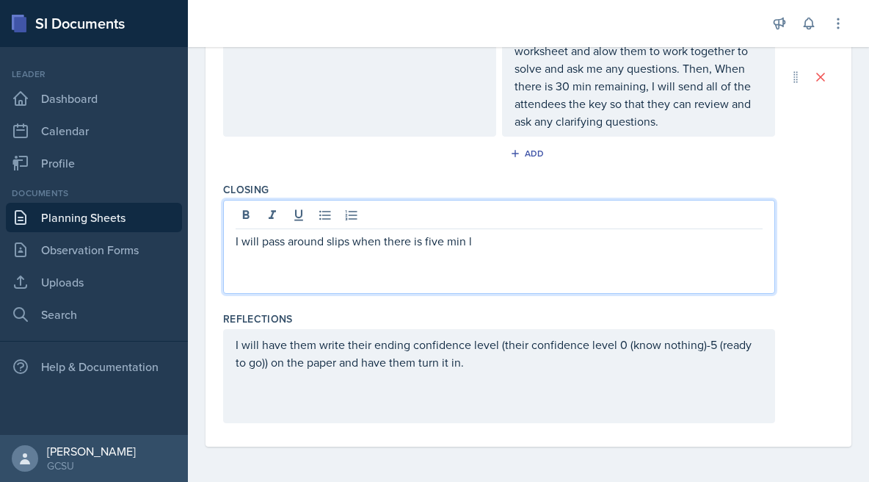
scroll to position [540, 0]
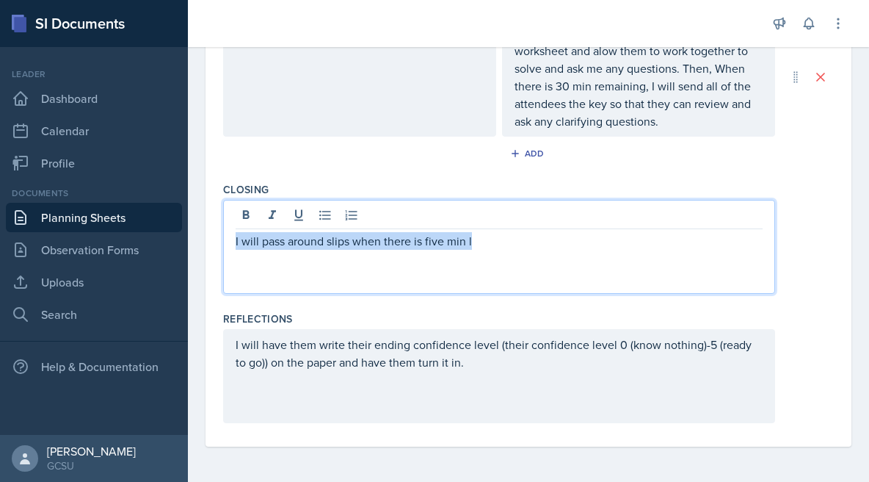
drag, startPoint x: 495, startPoint y: 242, endPoint x: 231, endPoint y: 242, distance: 264.3
click at [231, 242] on div "I will pass around slips when there is five min l" at bounding box center [499, 247] width 552 height 94
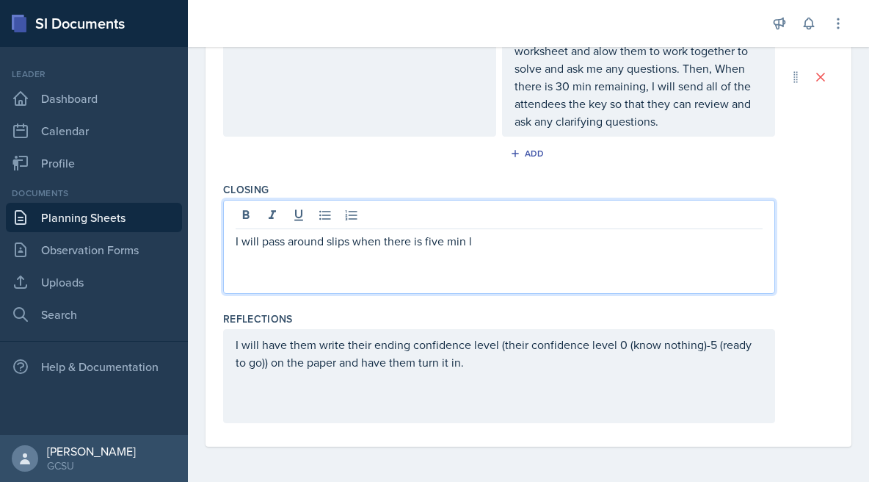
click at [498, 251] on div "I will pass around slips when there is five min l" at bounding box center [499, 247] width 552 height 94
click at [493, 239] on p "I will pass around slips when there is five min l" at bounding box center [499, 241] width 527 height 18
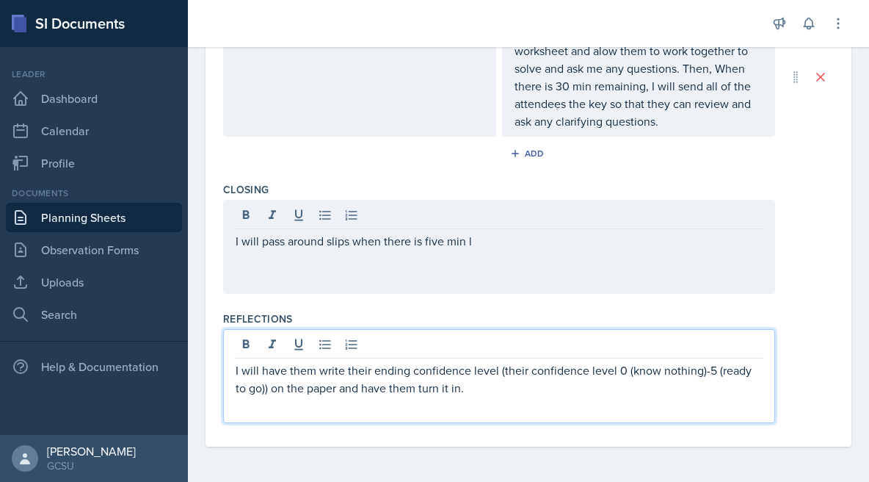
drag, startPoint x: 479, startPoint y: 359, endPoint x: 362, endPoint y: 351, distance: 117.0
click at [362, 351] on div "I will have them write their ending confidence level (their confidence level 0 …" at bounding box center [499, 376] width 552 height 94
click at [400, 377] on p "I will have them write their ending confidence level (their confidence level 0 …" at bounding box center [499, 378] width 527 height 35
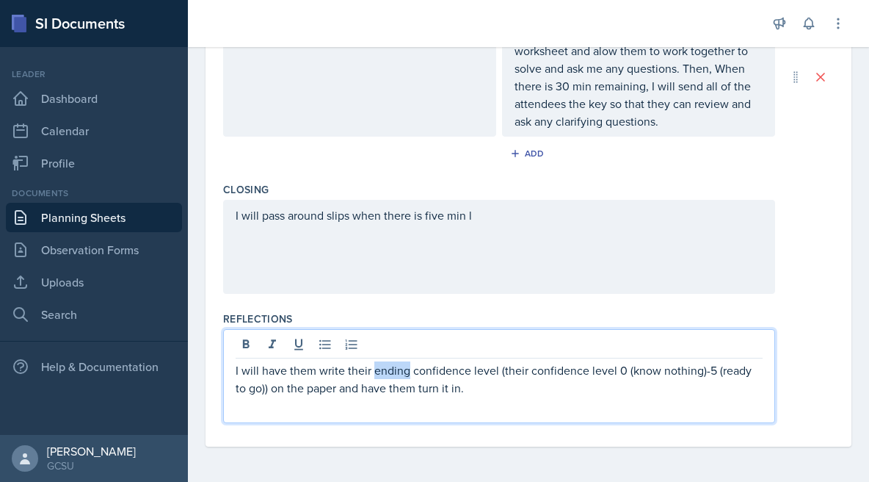
click at [400, 377] on p "I will have them write their ending confidence level (their confidence level 0 …" at bounding box center [499, 378] width 527 height 35
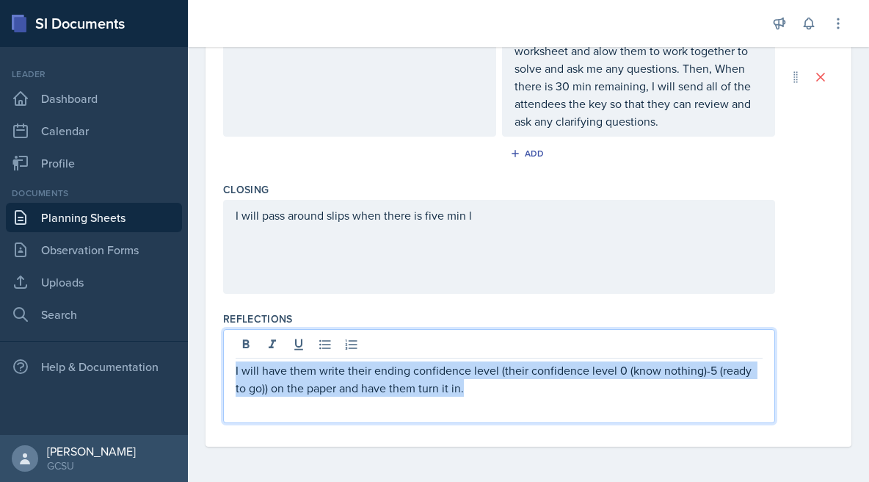
click at [400, 377] on p "I will have them write their ending confidence level (their confidence level 0 …" at bounding box center [499, 378] width 527 height 35
copy p "I will have them write their ending confidence level (their confidence level 0 …"
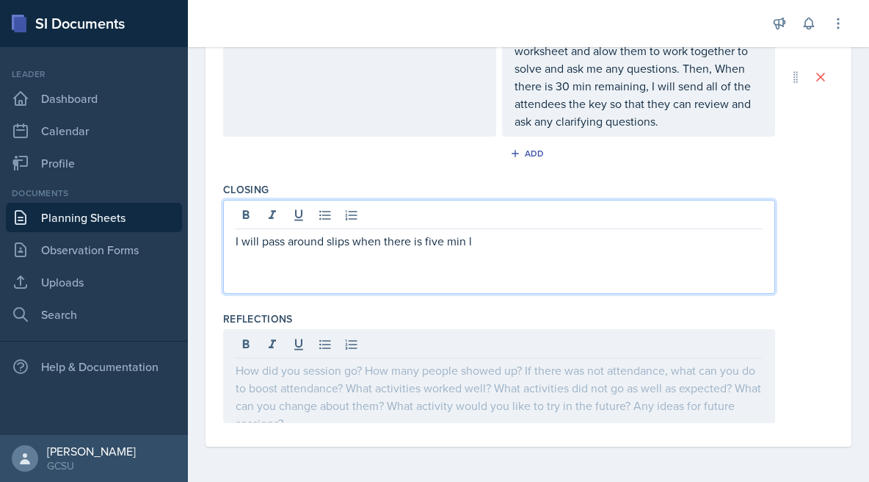
click at [548, 222] on div "I will pass around slips when there is five min l" at bounding box center [499, 247] width 552 height 94
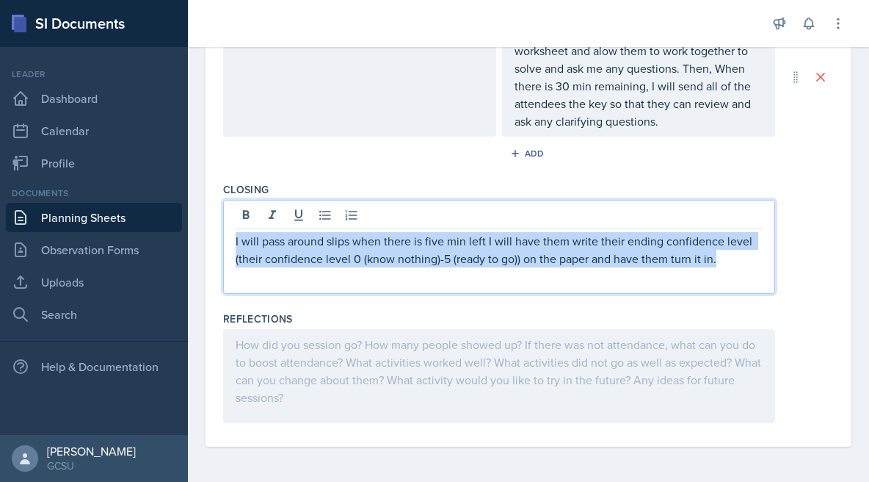
drag, startPoint x: 737, startPoint y: 255, endPoint x: 189, endPoint y: 227, distance: 549.0
click at [189, 227] on div "Date [DATE] [DATE] 31 1 2 3 4 5 6 7 8 9 10 11 12 13 14 15 16 17 18 19 20 21 22 …" at bounding box center [528, 29] width 681 height 906
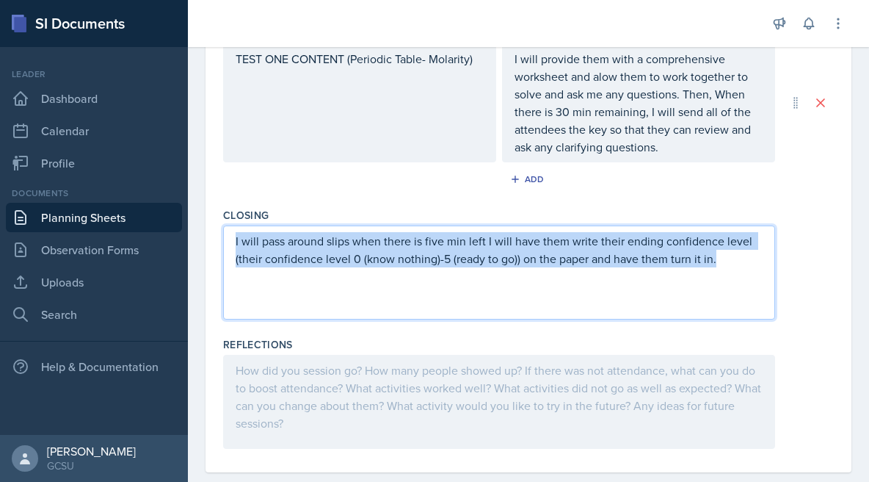
copy p "I will pass around slips when there is five min left I will have them write the…"
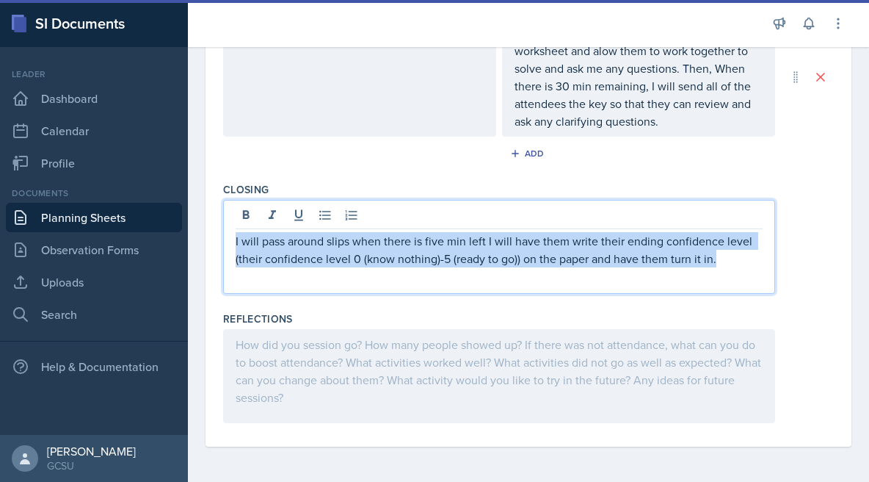
scroll to position [0, 0]
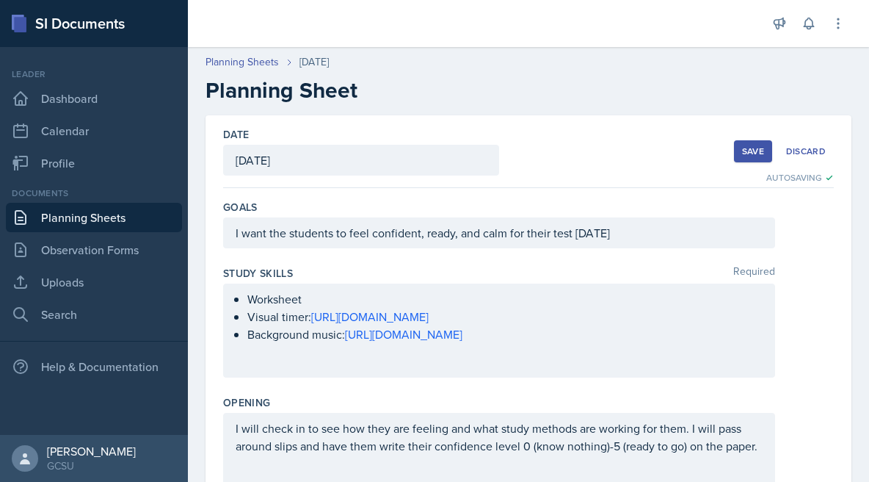
click at [749, 158] on button "Save" at bounding box center [753, 151] width 38 height 22
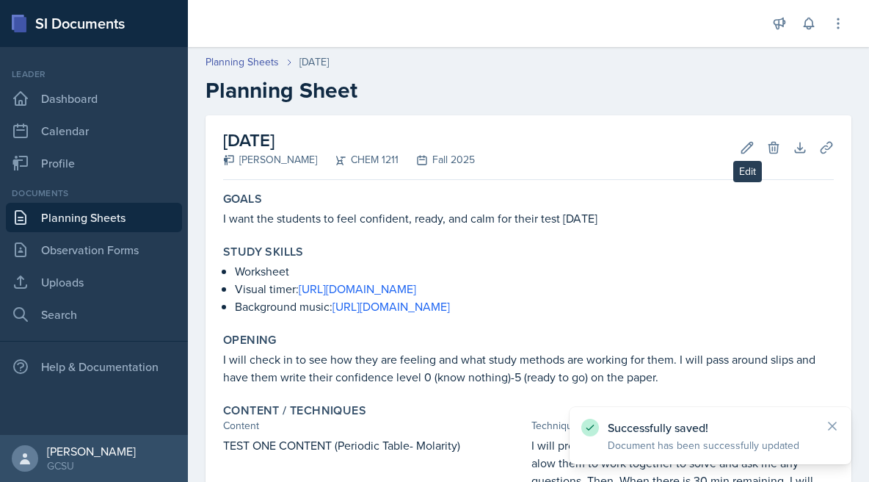
scroll to position [305, 0]
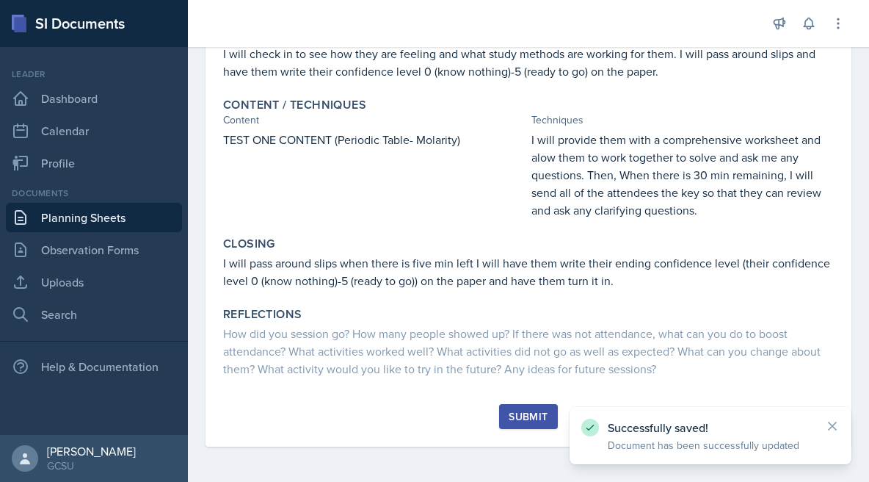
click at [535, 415] on div "Submit" at bounding box center [528, 416] width 39 height 12
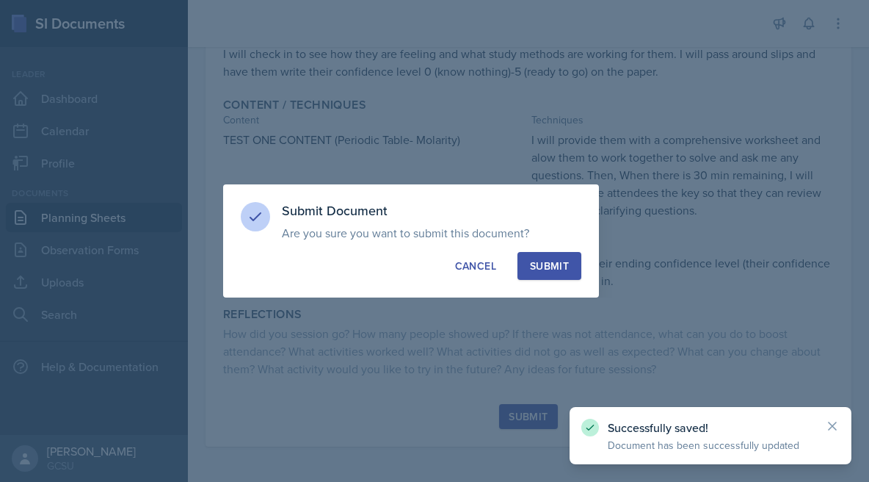
click at [553, 260] on div "Submit" at bounding box center [549, 265] width 39 height 15
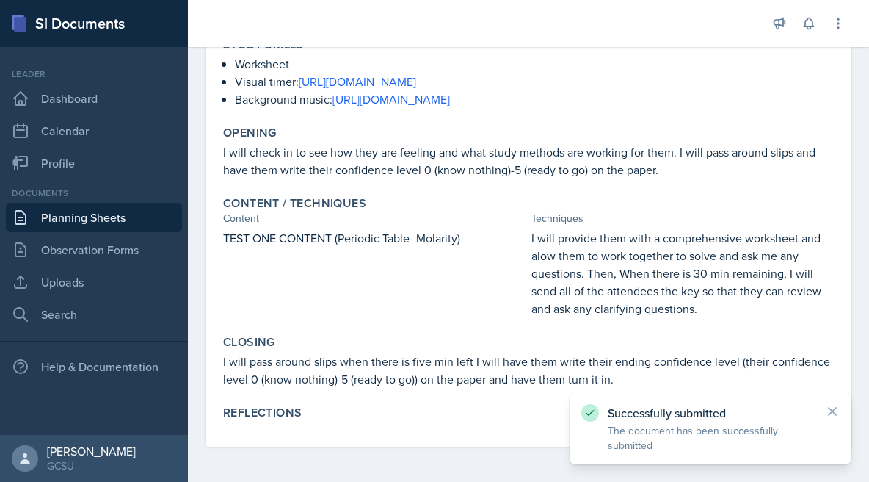
scroll to position [207, 0]
click at [50, 210] on link "Planning Sheets" at bounding box center [94, 217] width 176 height 29
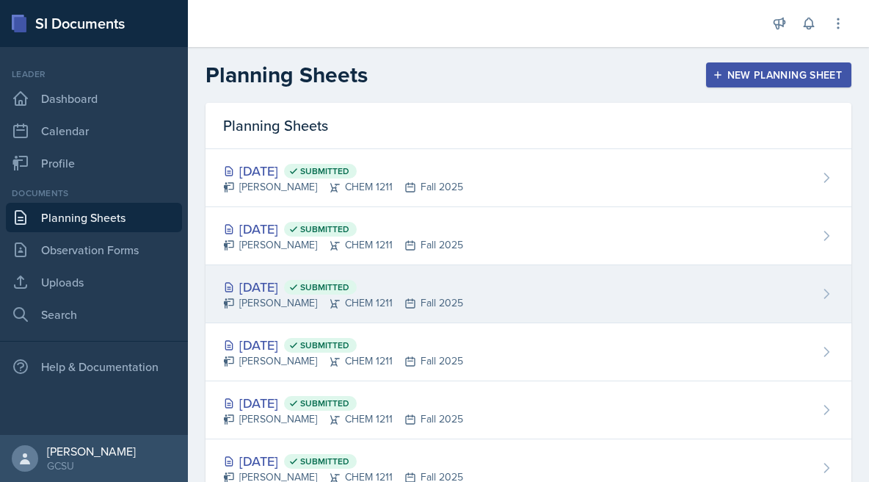
scroll to position [224, 0]
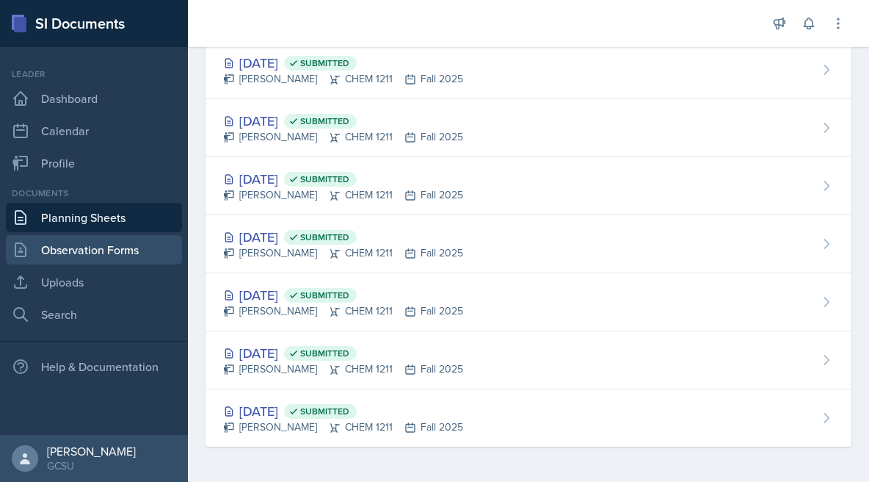
click at [86, 242] on link "Observation Forms" at bounding box center [94, 249] width 176 height 29
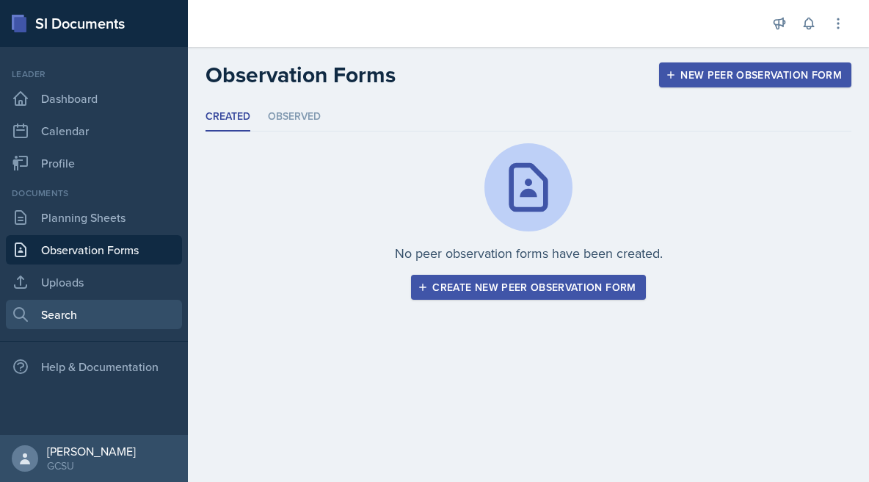
click at [100, 309] on link "Search" at bounding box center [94, 313] width 176 height 29
select select "all"
select select "1"
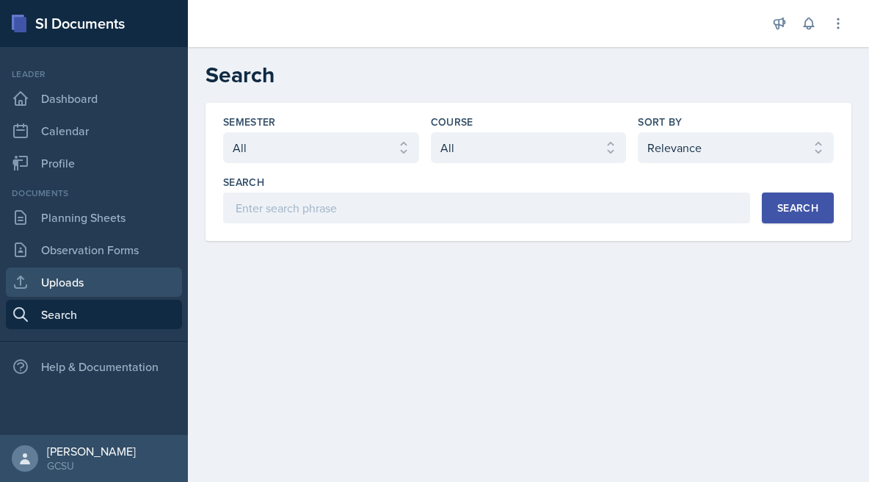
click at [126, 276] on link "Uploads" at bounding box center [94, 281] width 176 height 29
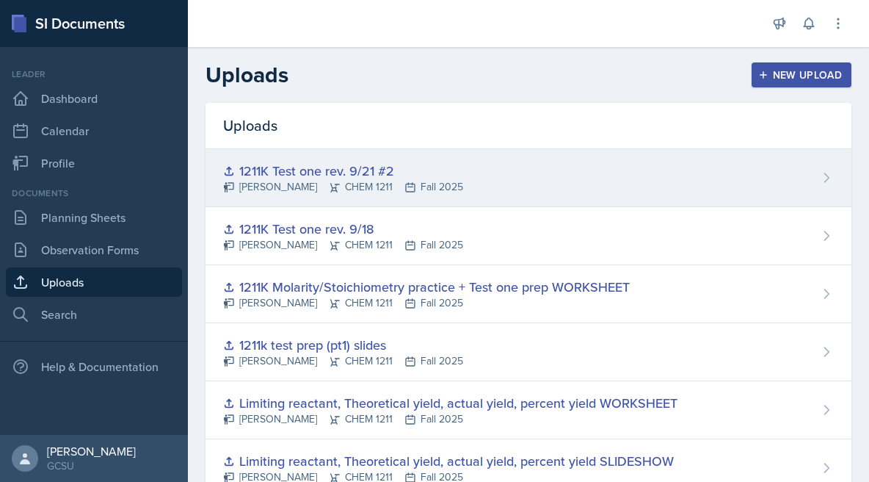
click at [434, 159] on div "1211K Test one rev. 9/21 #2 [PERSON_NAME] CHEM 1211 Fall 2025" at bounding box center [529, 178] width 646 height 58
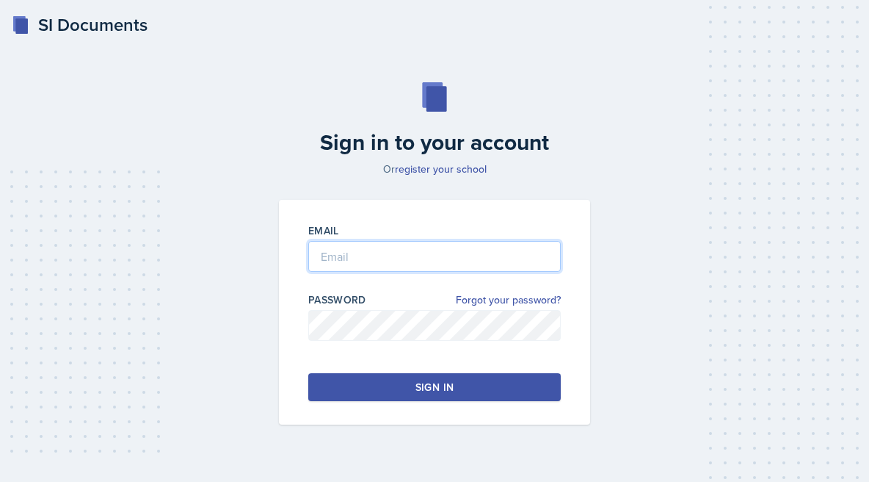
type input "lucy.artime@bobcats.gcsu.edu"
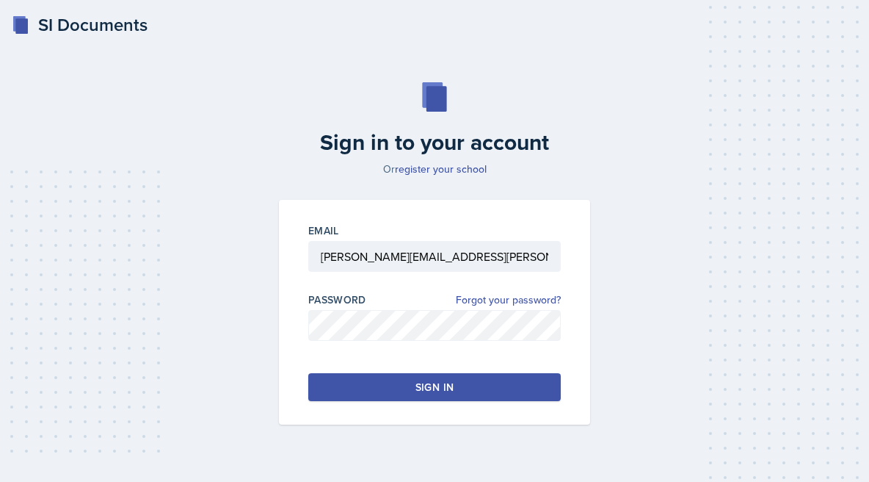
click at [372, 389] on button "Sign in" at bounding box center [434, 387] width 253 height 28
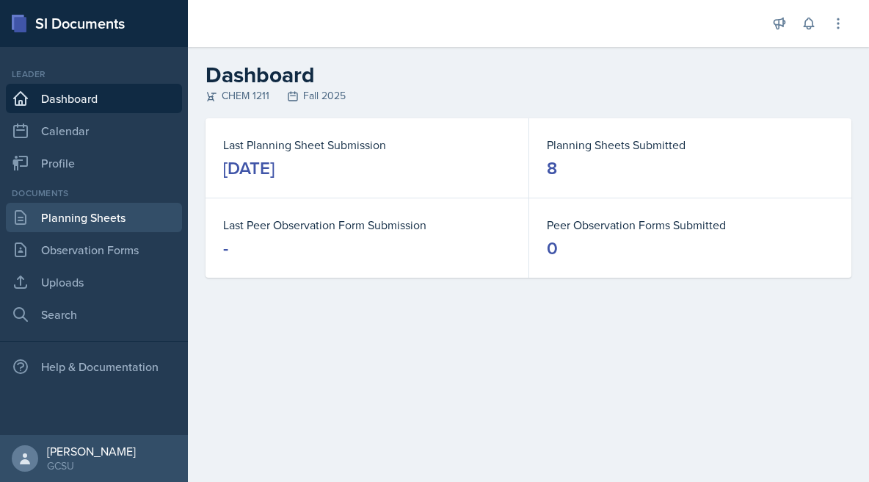
click at [86, 217] on link "Planning Sheets" at bounding box center [94, 217] width 176 height 29
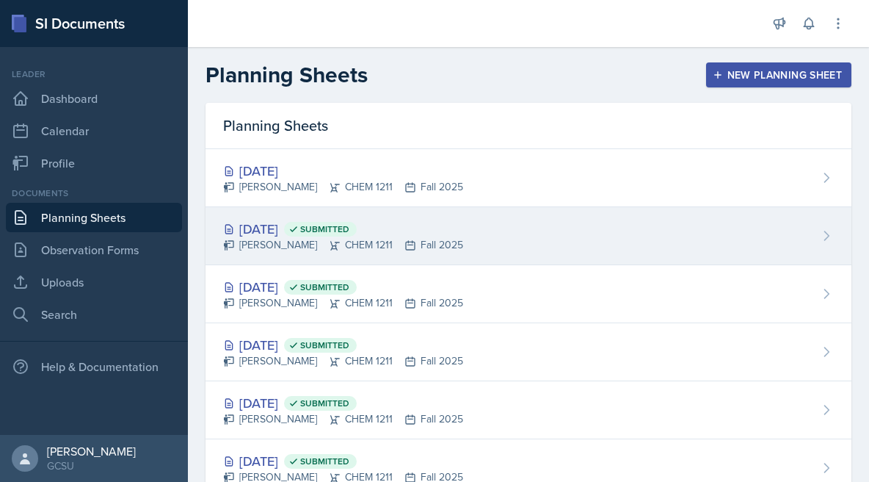
click at [349, 224] on span "Submitted" at bounding box center [324, 229] width 49 height 12
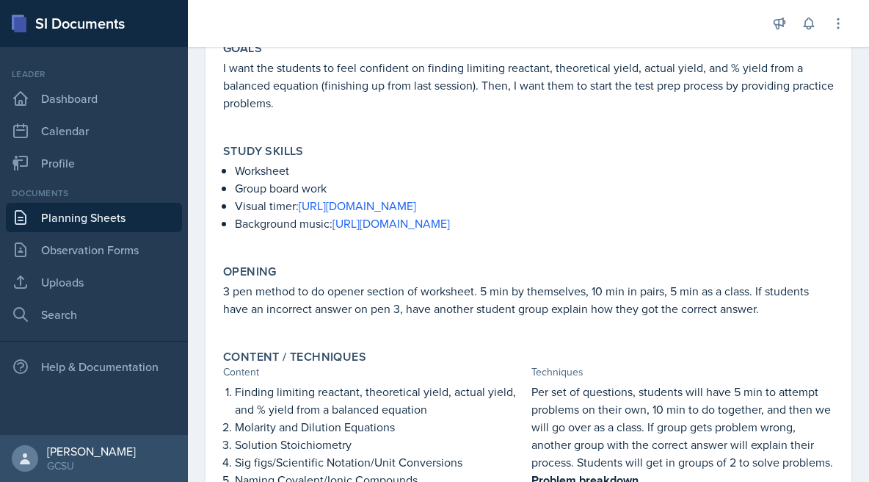
scroll to position [151, 0]
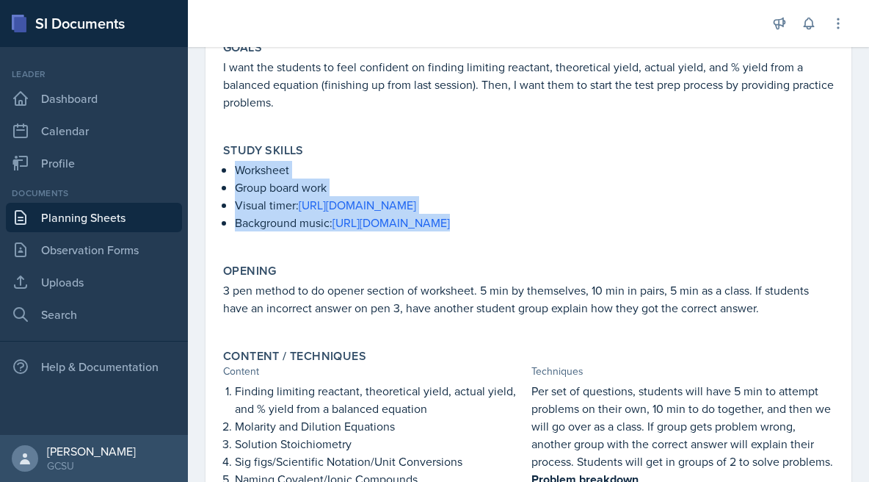
drag, startPoint x: 639, startPoint y: 247, endPoint x: 206, endPoint y: 165, distance: 440.0
click at [206, 165] on div "September 16th, 2025 Submitted Lucy Artime CHEM 1211 Fall 2025 Edit Delete View…" at bounding box center [529, 359] width 646 height 791
copy ul "Worksheet Group board work Visual timer: https://www.online-stopwatch.com/candl…"
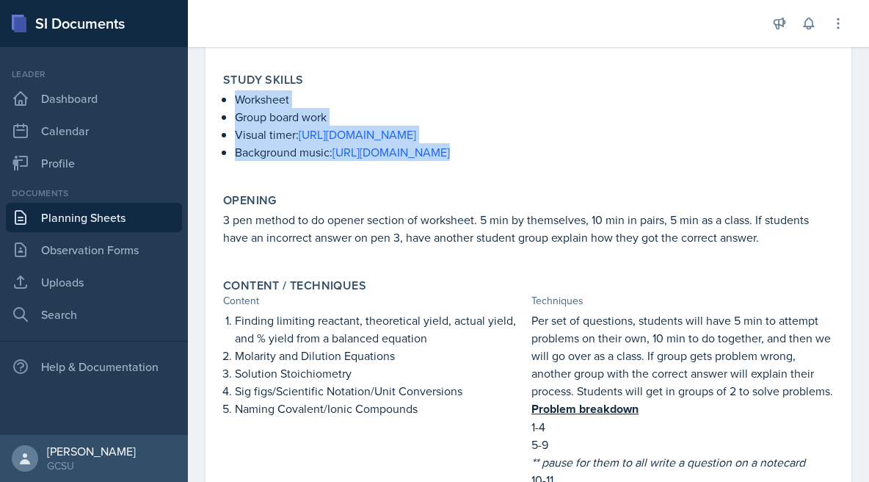
click at [43, 210] on link "Planning Sheets" at bounding box center [94, 217] width 176 height 29
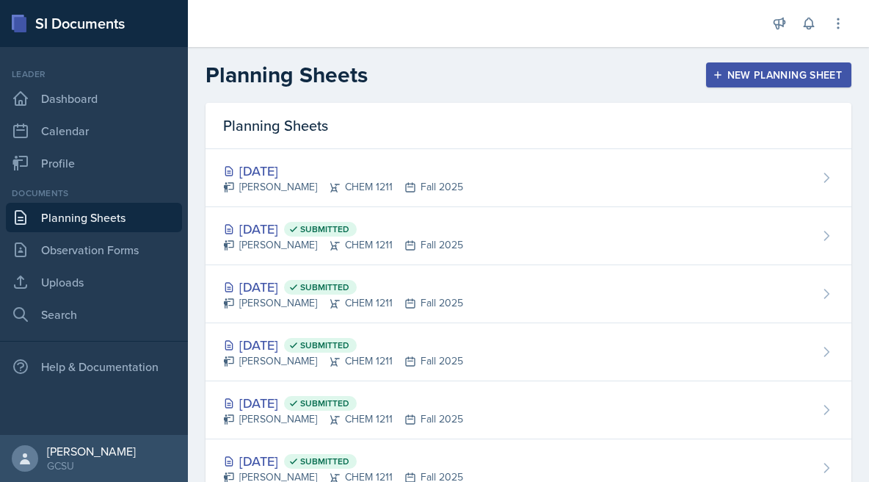
click at [735, 71] on div "New Planning Sheet" at bounding box center [779, 75] width 126 height 12
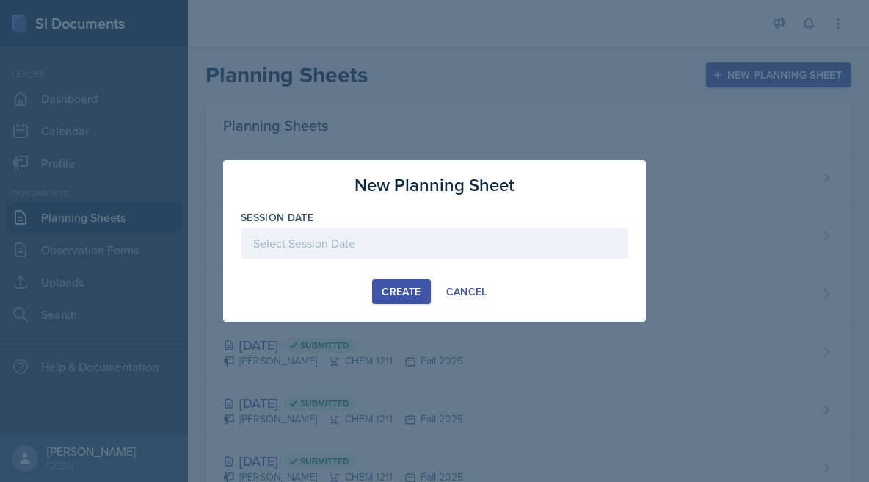
click at [396, 248] on div at bounding box center [435, 243] width 388 height 31
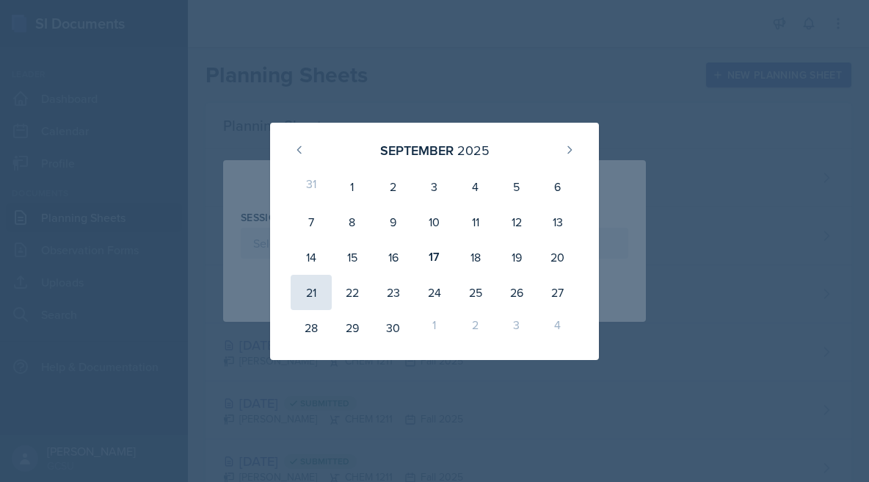
click at [308, 299] on div "21" at bounding box center [311, 292] width 41 height 35
type input "September 21st, 2025"
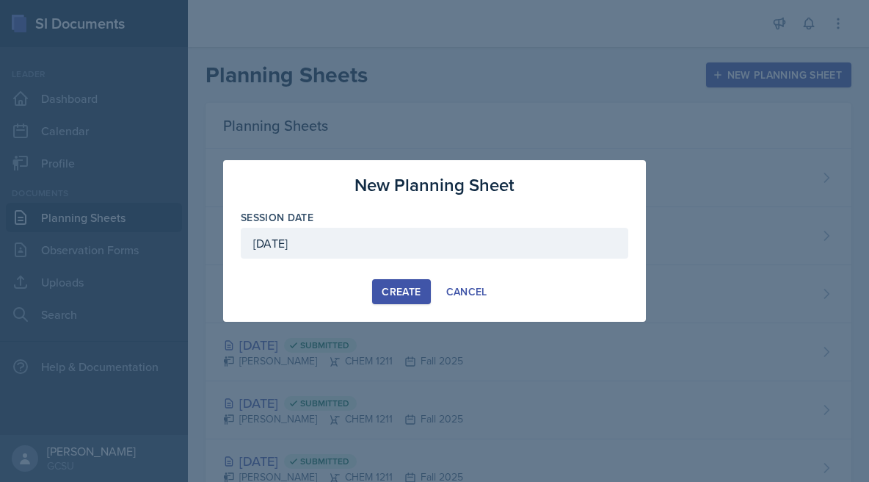
click at [399, 292] on div "Create" at bounding box center [401, 292] width 39 height 12
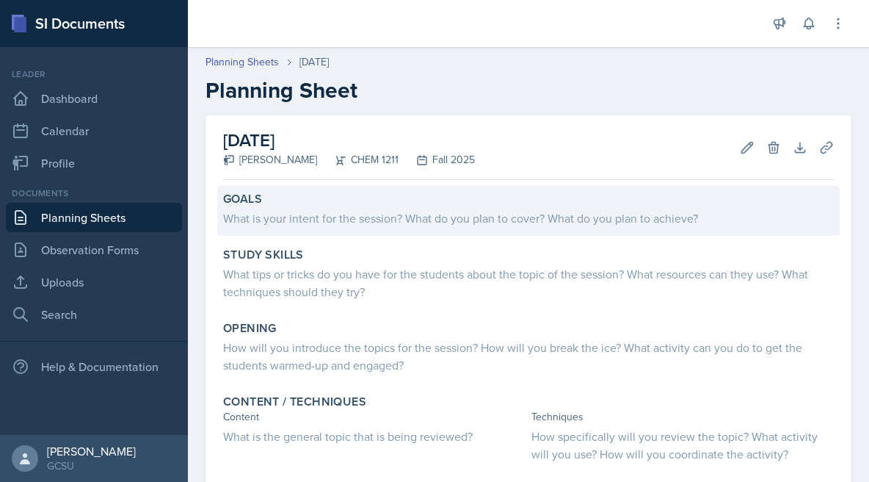
click at [310, 219] on div "What is your intent for the session? What do you plan to cover? What do you pla…" at bounding box center [528, 218] width 611 height 18
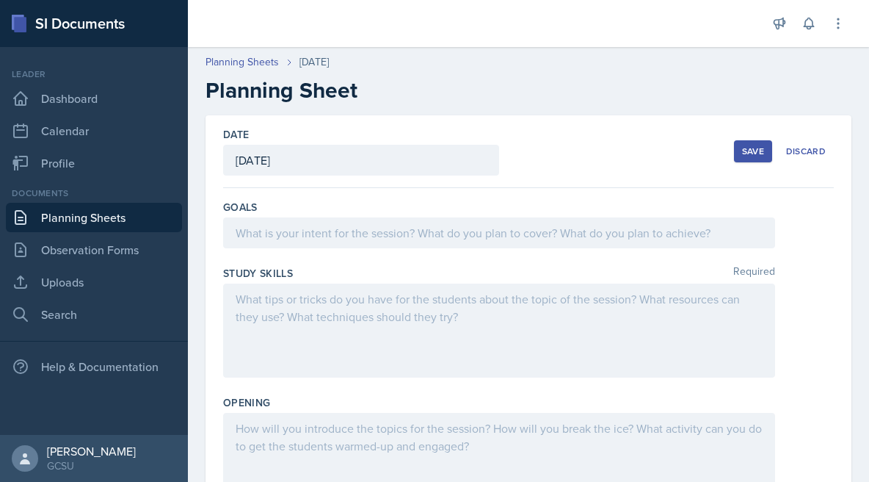
click at [291, 235] on div at bounding box center [499, 232] width 552 height 31
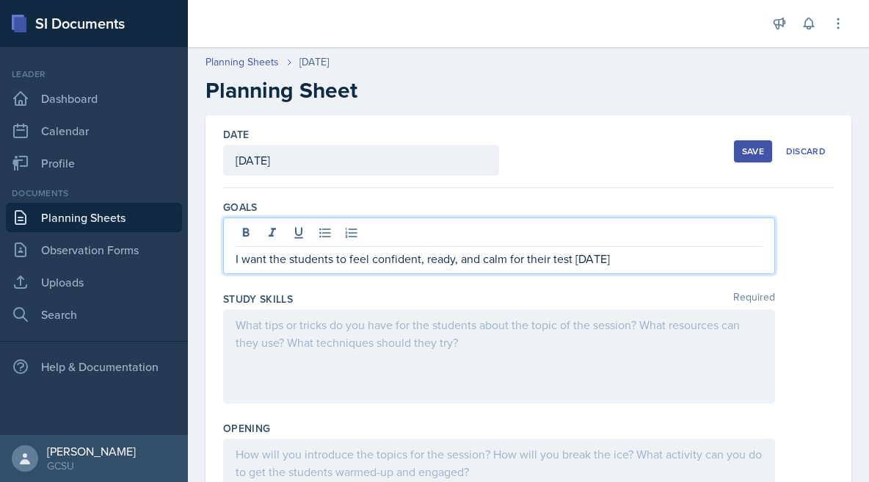
click at [279, 363] on div at bounding box center [499, 356] width 552 height 94
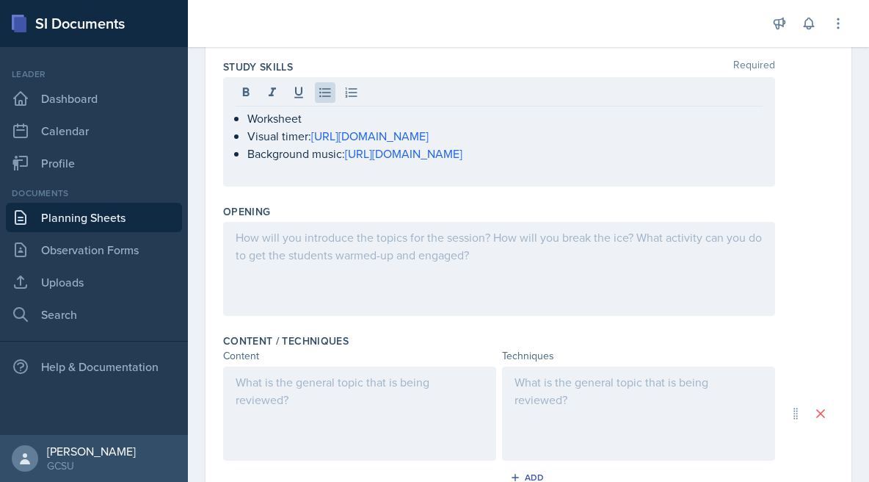
click at [328, 275] on div at bounding box center [499, 269] width 552 height 94
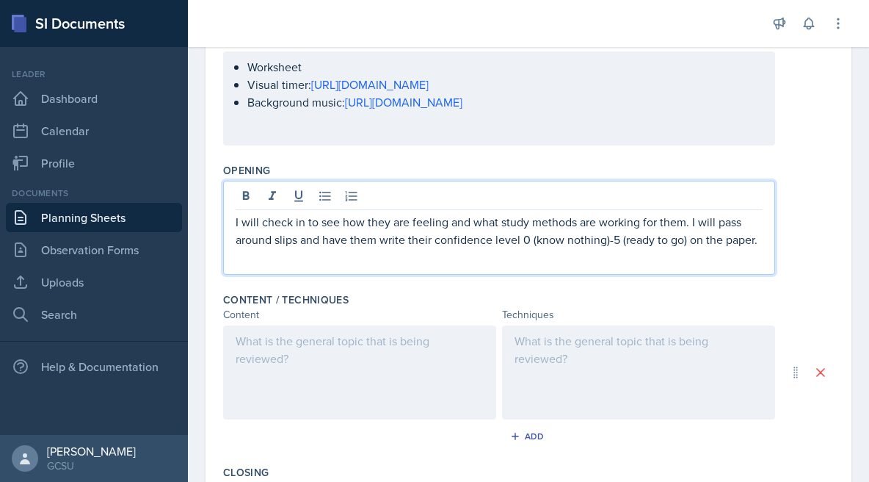
click at [315, 340] on div at bounding box center [359, 372] width 273 height 94
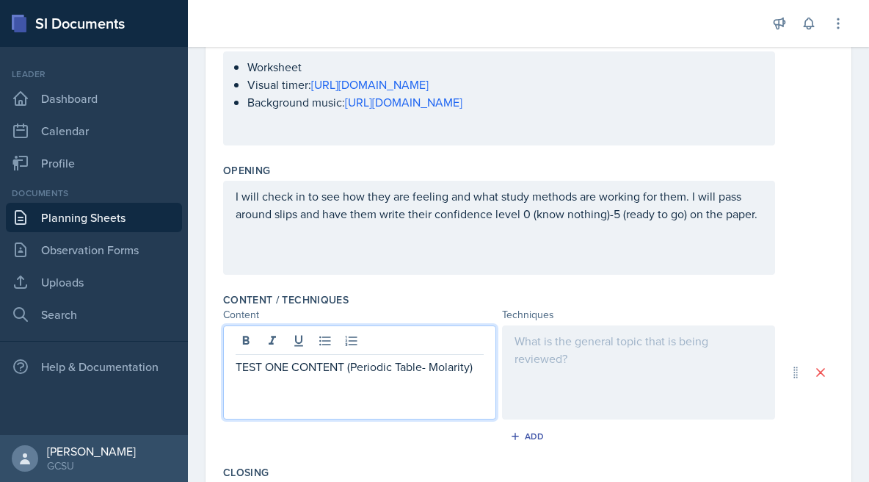
click at [592, 382] on div at bounding box center [638, 372] width 273 height 94
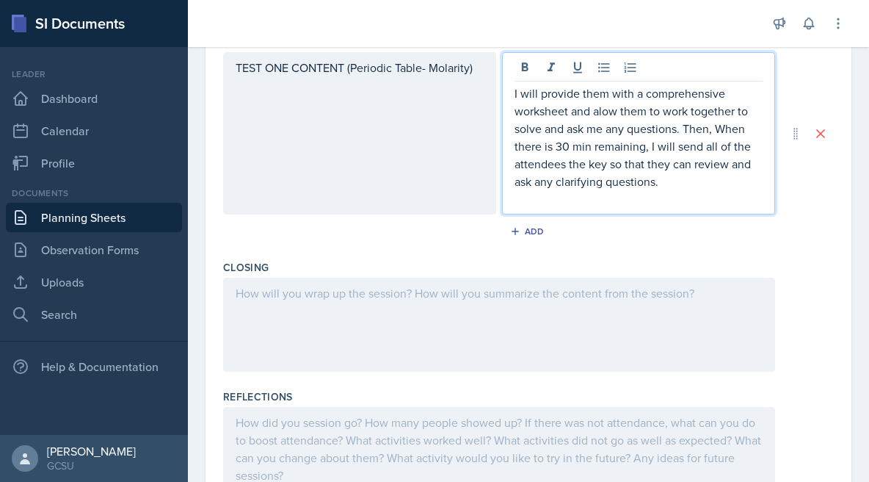
scroll to position [509, 0]
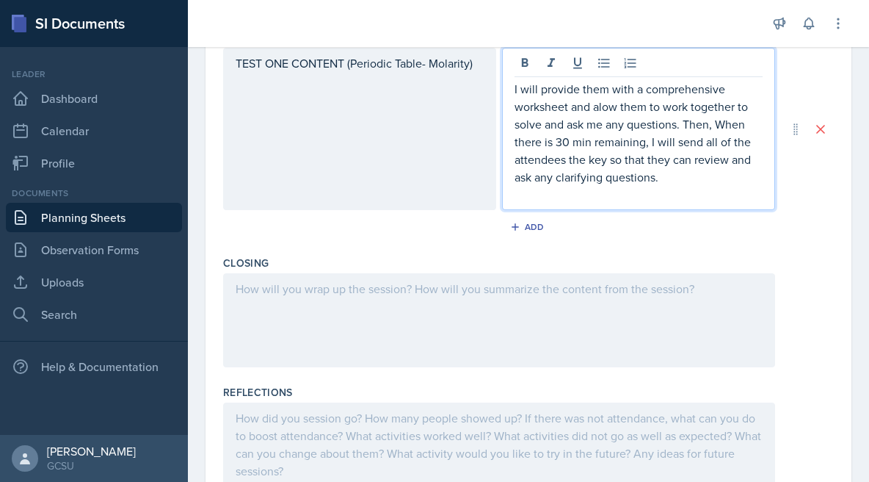
click at [399, 302] on div at bounding box center [499, 320] width 552 height 94
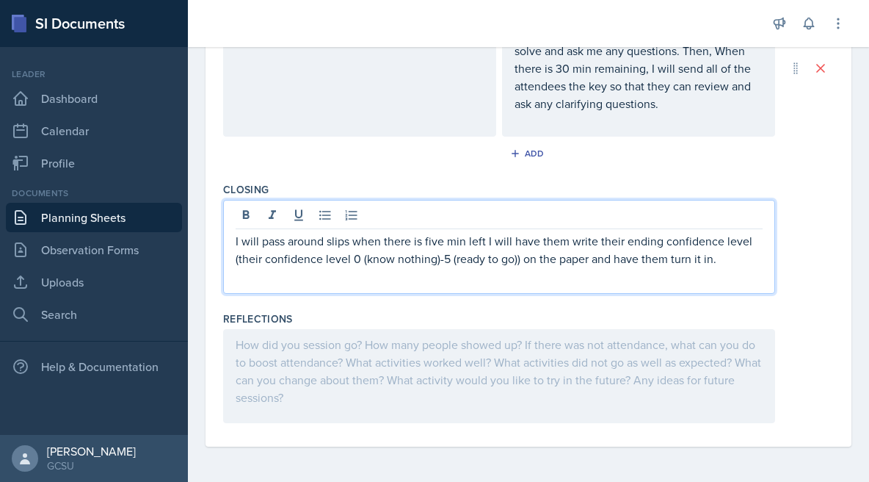
scroll to position [0, 0]
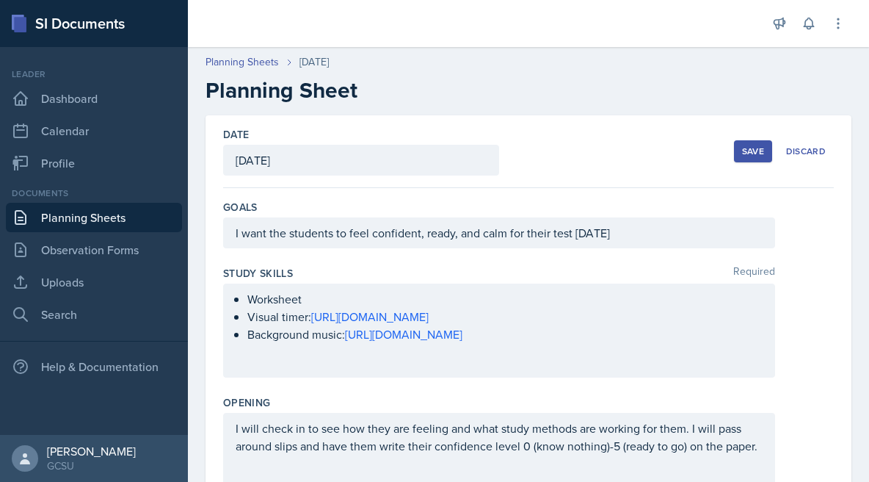
click at [748, 150] on div "Save" at bounding box center [753, 151] width 22 height 12
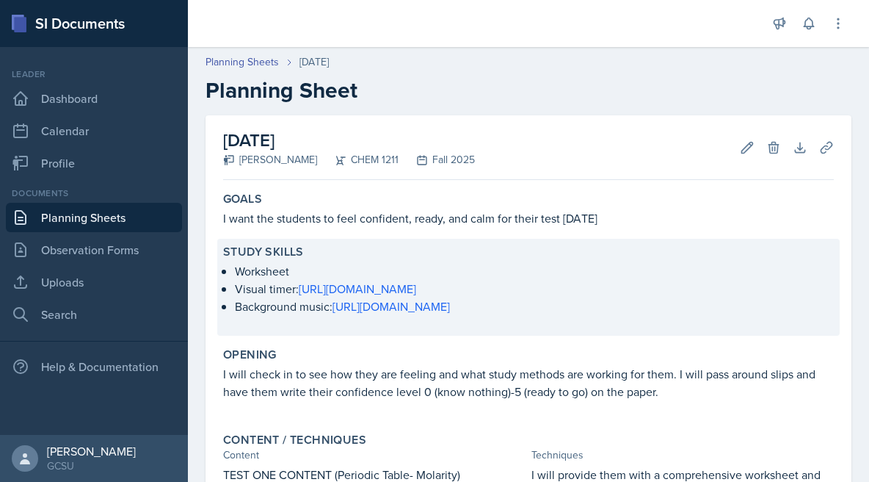
scroll to position [364, 0]
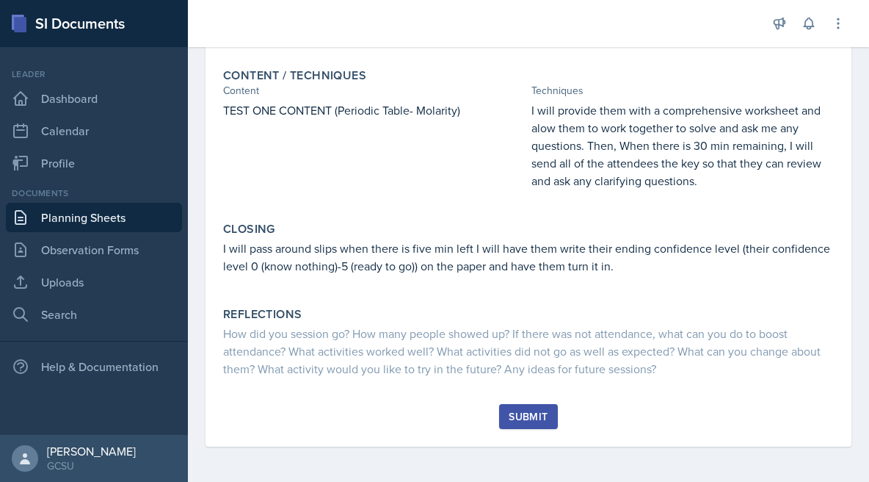
click at [519, 415] on div "Submit" at bounding box center [528, 416] width 39 height 12
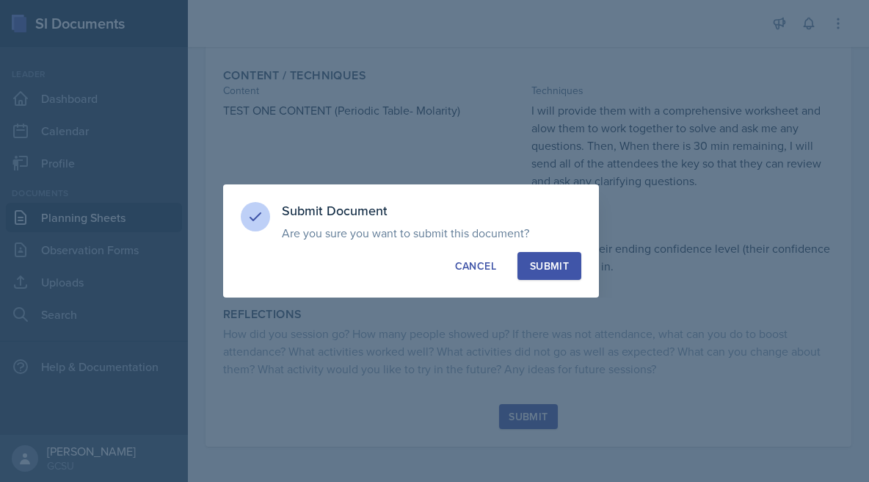
click at [559, 267] on div "Submit" at bounding box center [549, 265] width 39 height 15
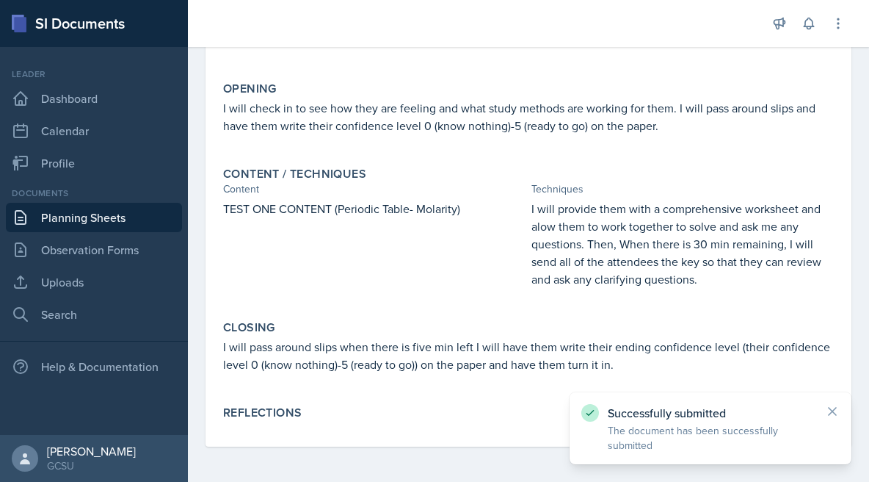
scroll to position [0, 0]
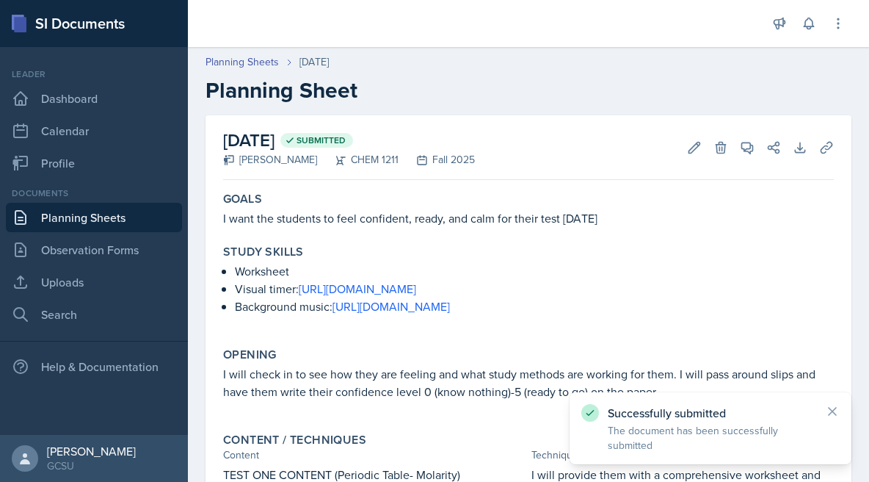
click at [94, 194] on div "Documents" at bounding box center [94, 192] width 176 height 13
click at [92, 219] on link "Planning Sheets" at bounding box center [94, 217] width 176 height 29
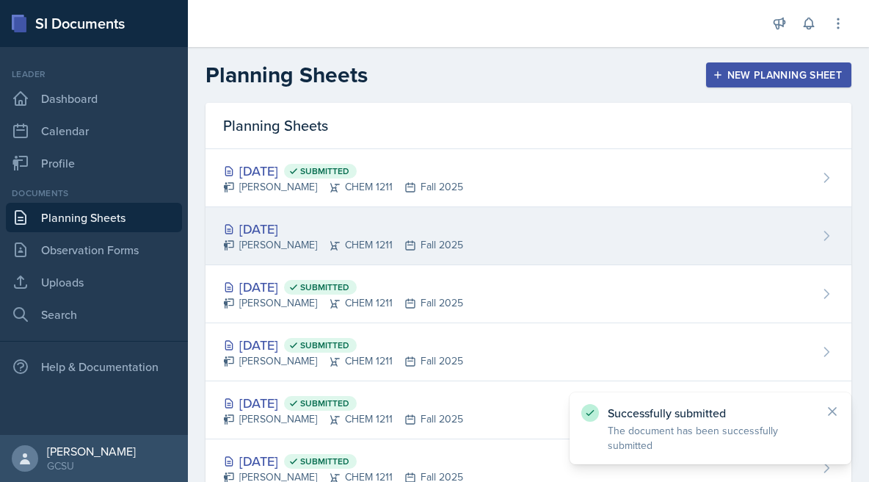
click at [368, 233] on div "[DATE]" at bounding box center [343, 229] width 240 height 20
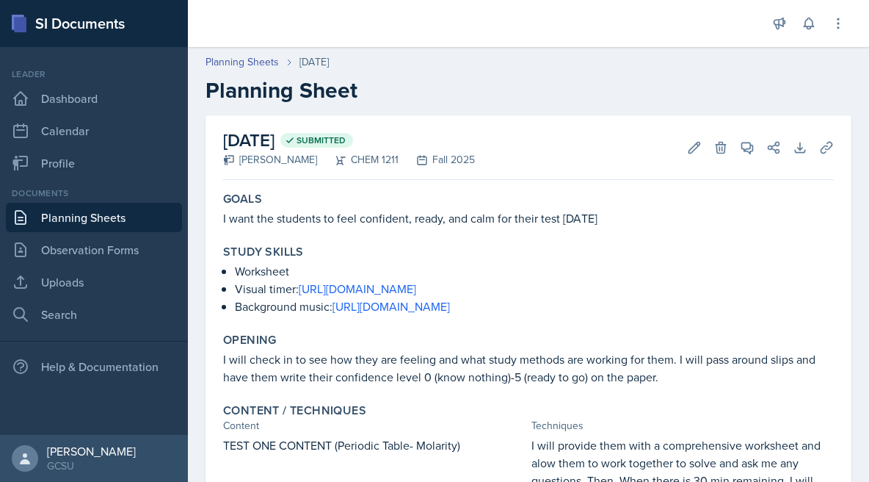
click at [74, 215] on link "Planning Sheets" at bounding box center [94, 217] width 176 height 29
